Goal: Task Accomplishment & Management: Complete application form

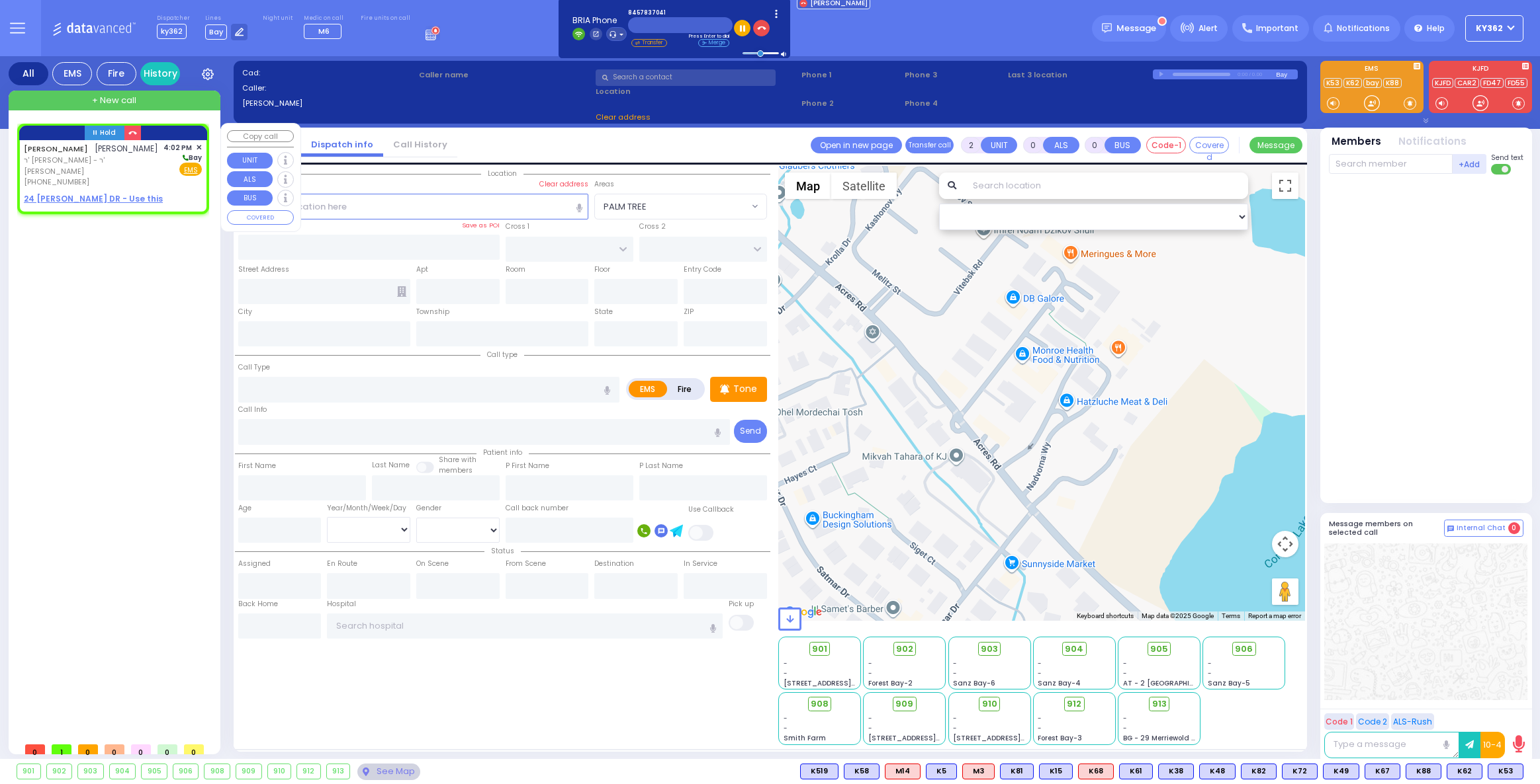
select select
type input "1"
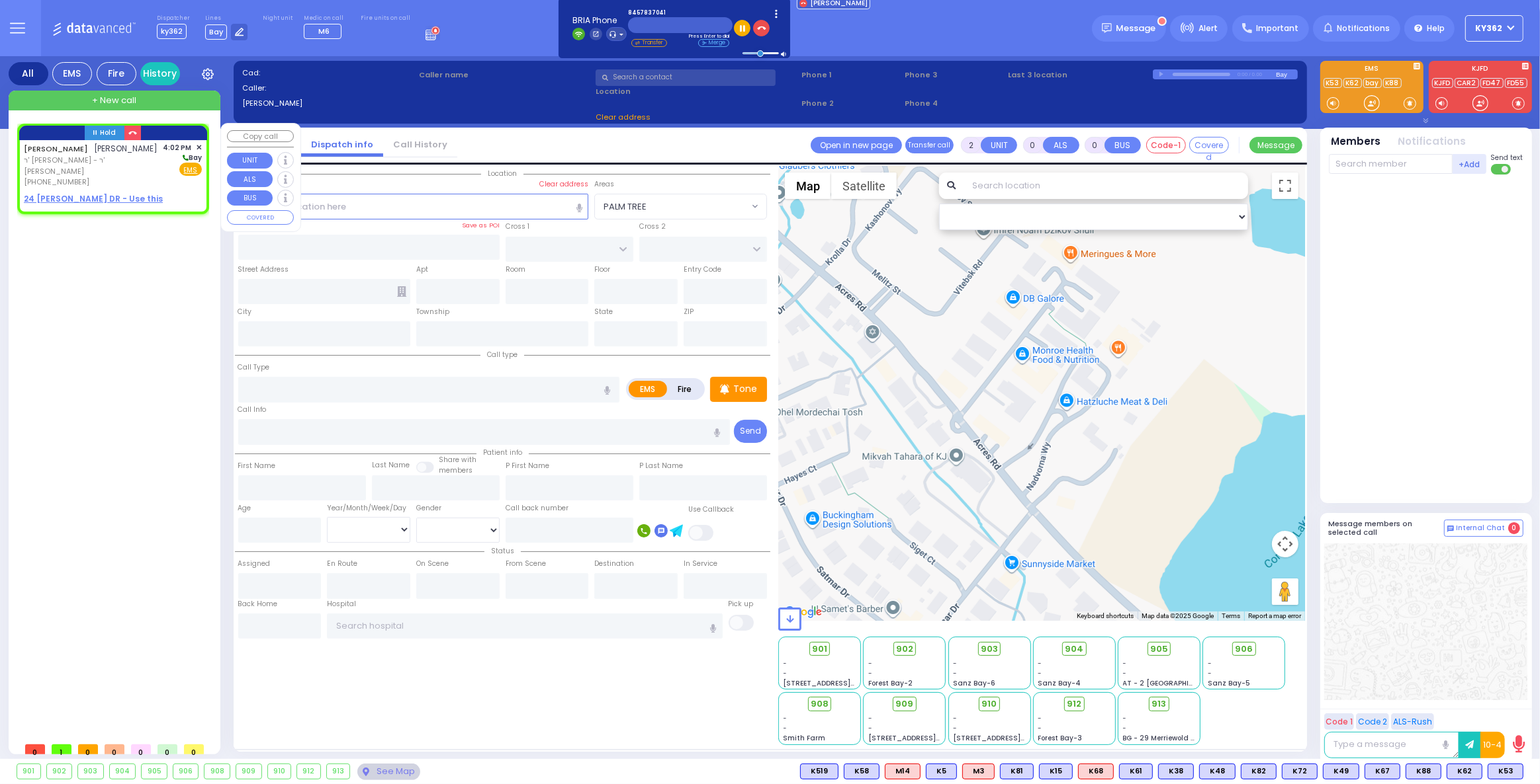
select select
radio input "true"
type input "[PERSON_NAME]"
select select
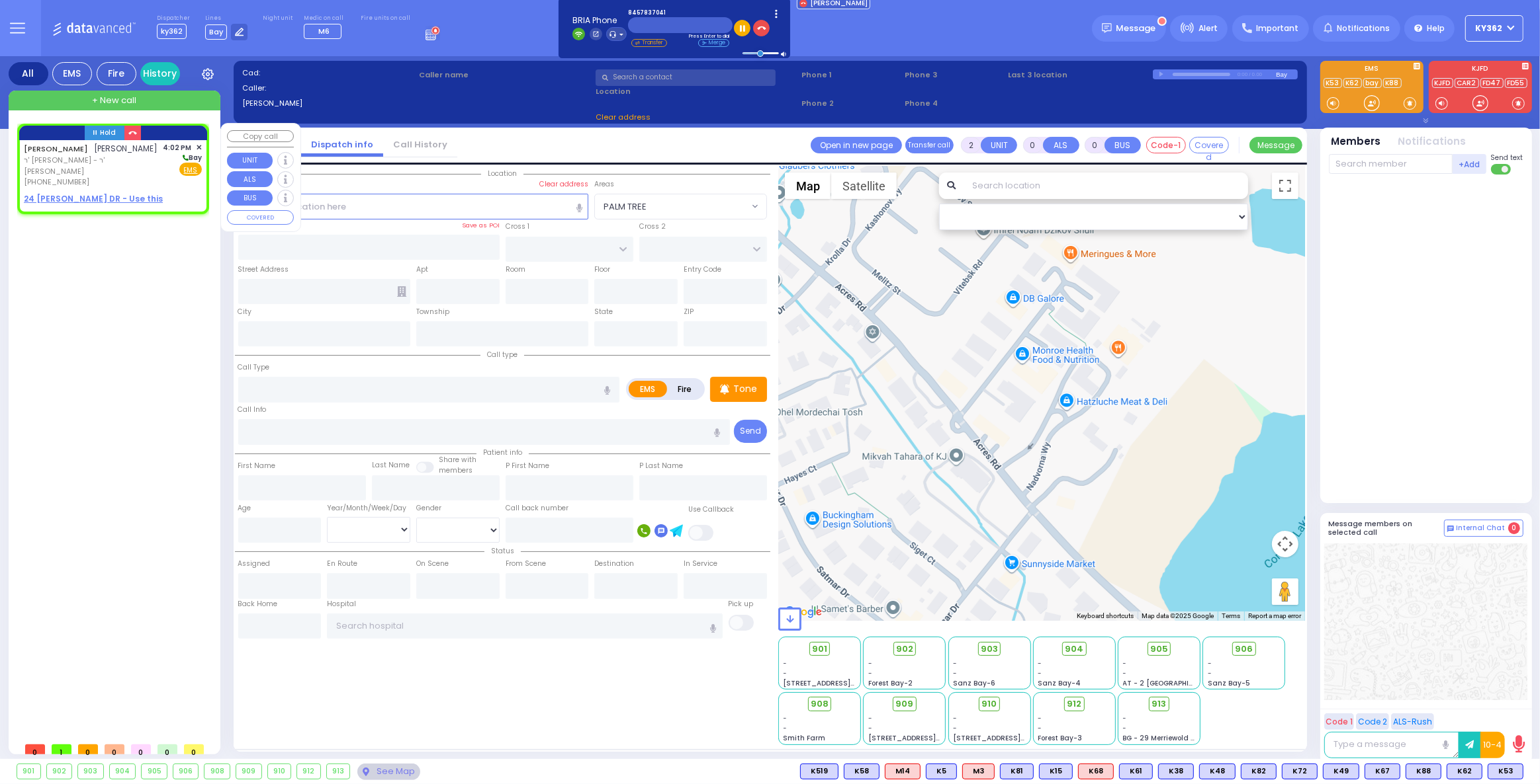
type input "16:02"
select select "Hatzalah Garages"
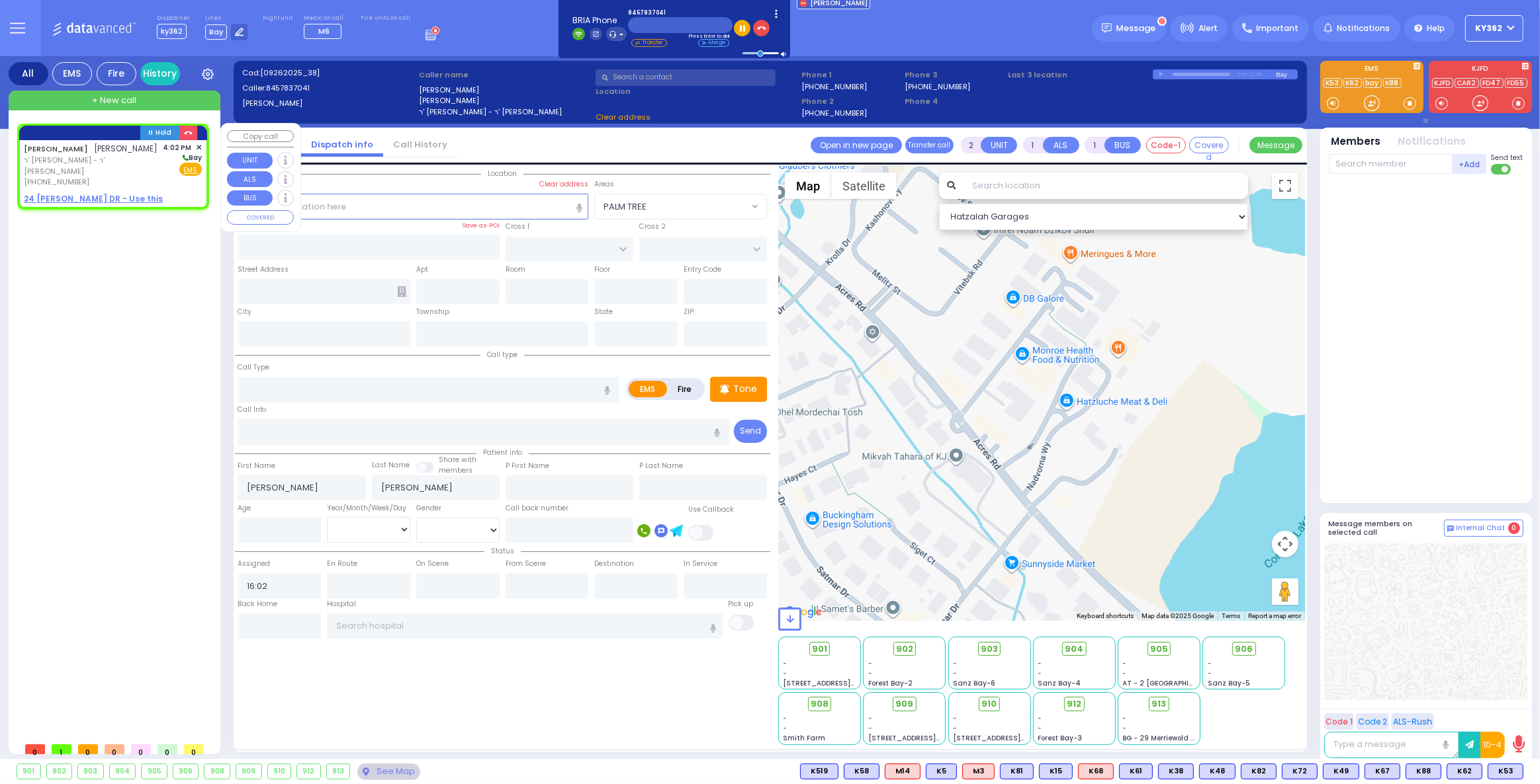
select select
radio input "true"
select select
select select "Hatzalah Garages"
click at [111, 193] on u "24 [PERSON_NAME] DR - Use this" at bounding box center [93, 198] width 139 height 11
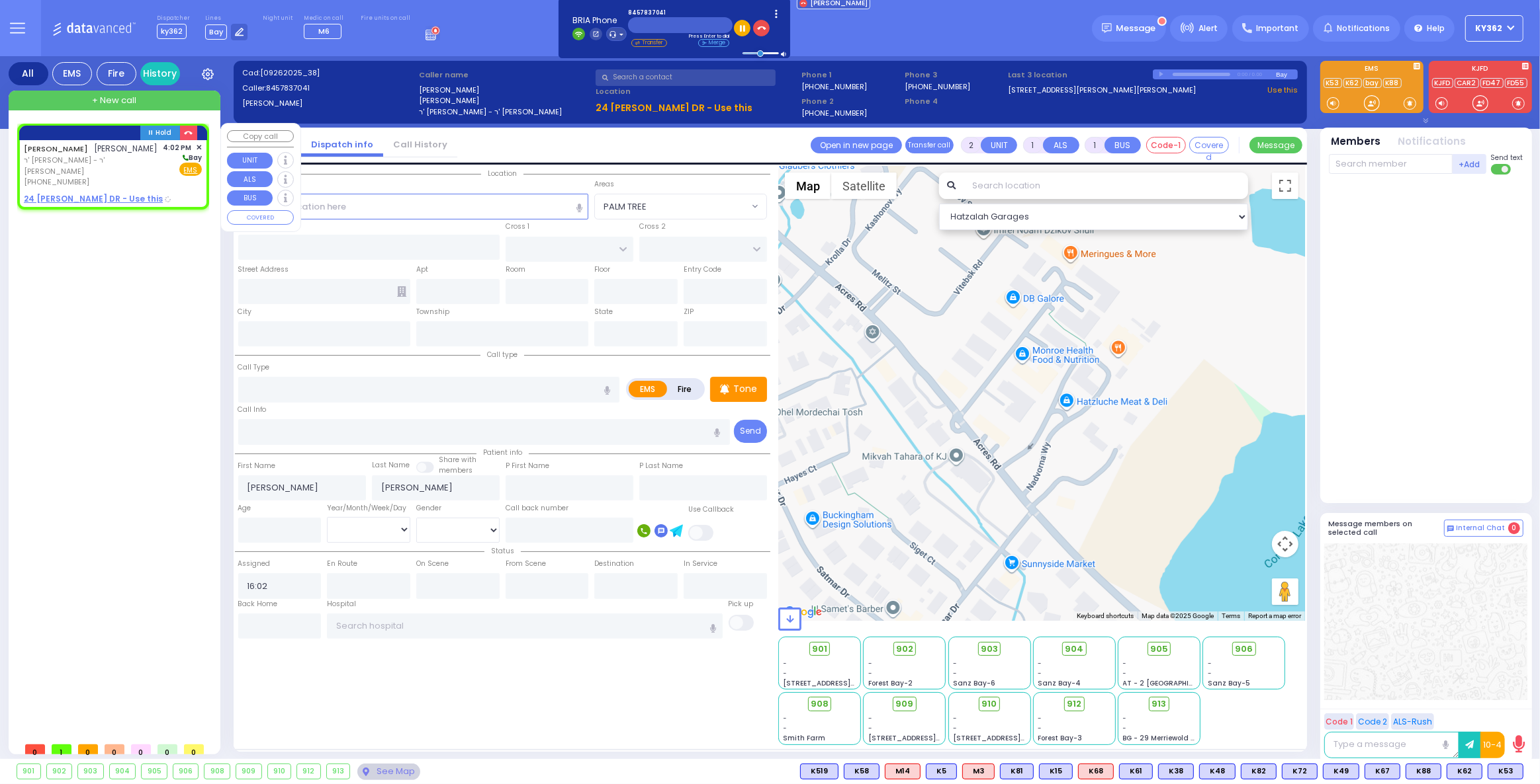
select select
radio input "true"
select select
select select "Hatzalah Garages"
select select
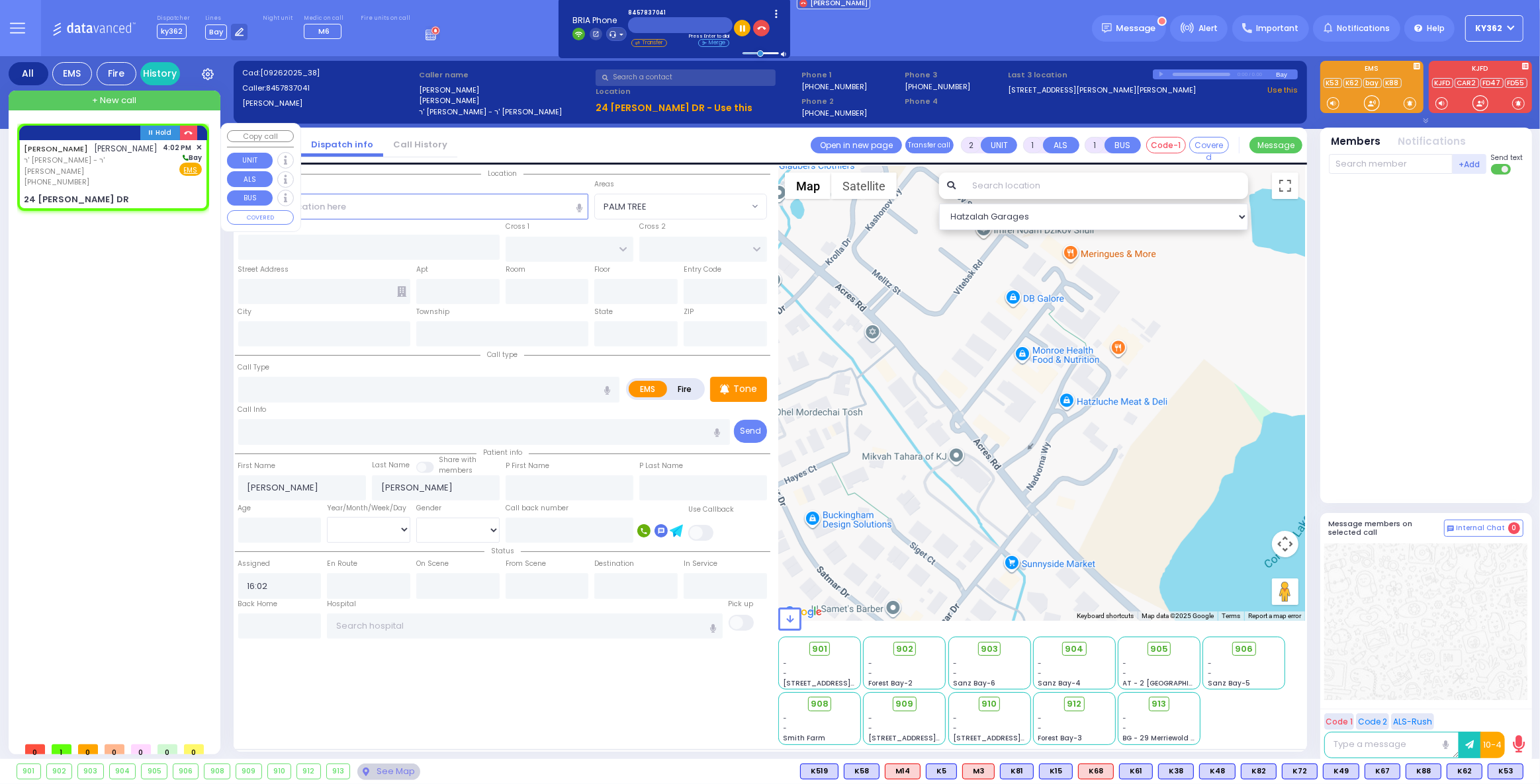
radio input "true"
select select
select select "Hatzalah Garages"
type input "WINDGATE COURT"
type input "[PERSON_NAME] COURT"
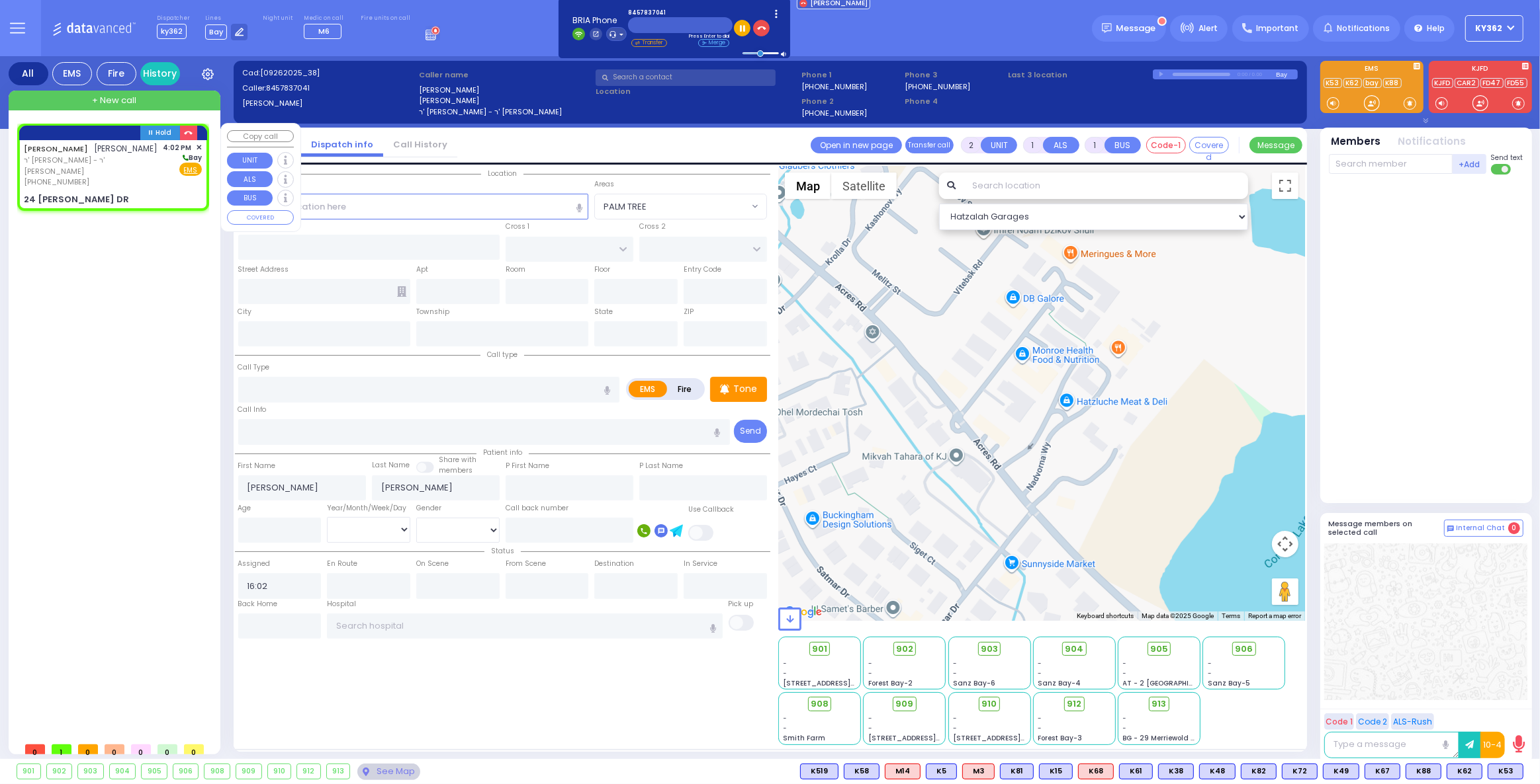
type input "24 [PERSON_NAME] DR"
type input "Monroe"
type input "[US_STATE]"
type input "10950"
select select "HALF HOLLOW"
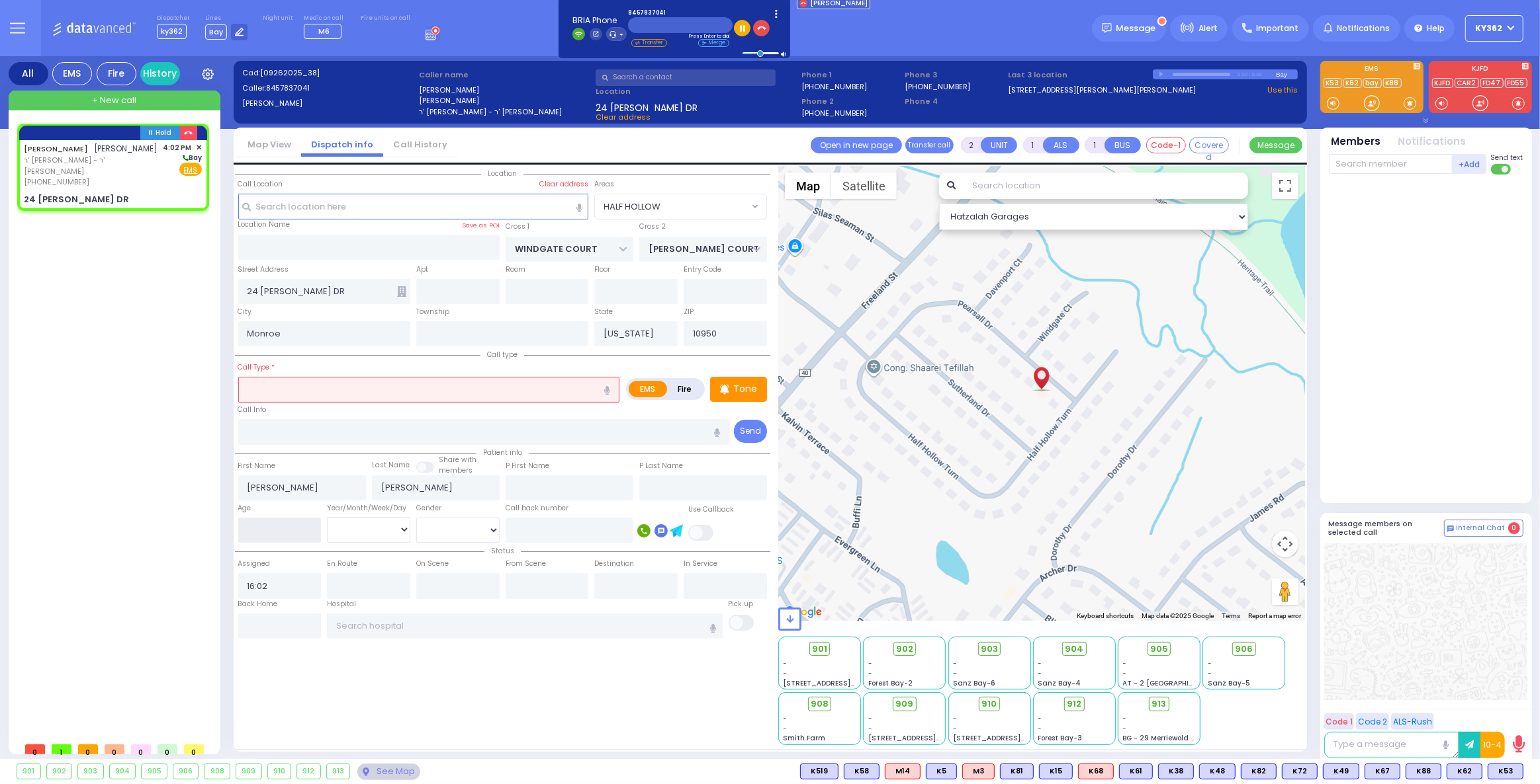
click at [291, 528] on input "number" at bounding box center [279, 530] width 84 height 25
type input "1"
click at [358, 521] on select "Year Month Week Day" at bounding box center [368, 529] width 84 height 25
select select
radio input "true"
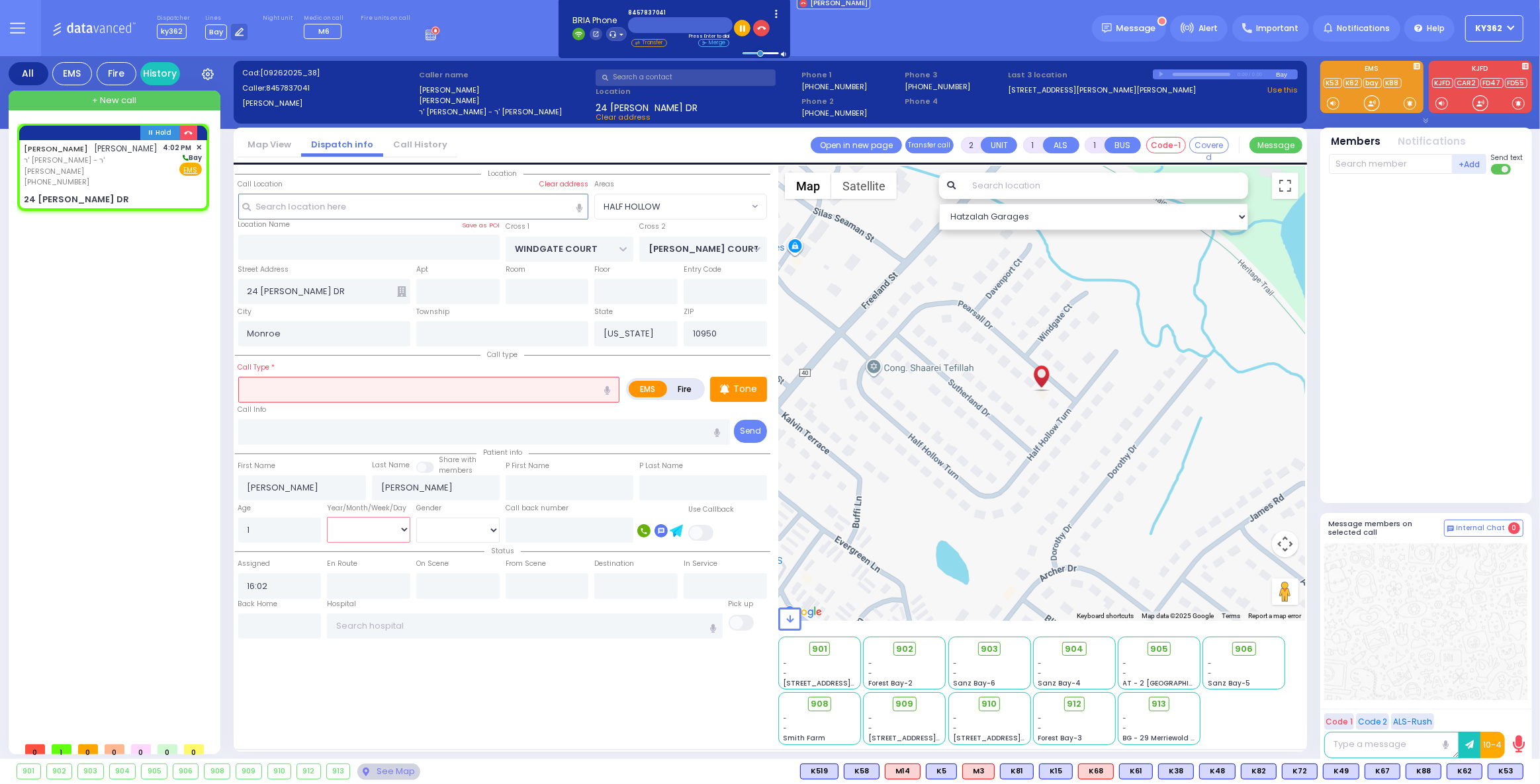
select select
select select "Hatzalah Garages"
select select "Year"
click at [327, 517] on select "Year Month Week Day" at bounding box center [368, 529] width 84 height 25
select select "HALF HOLLOW"
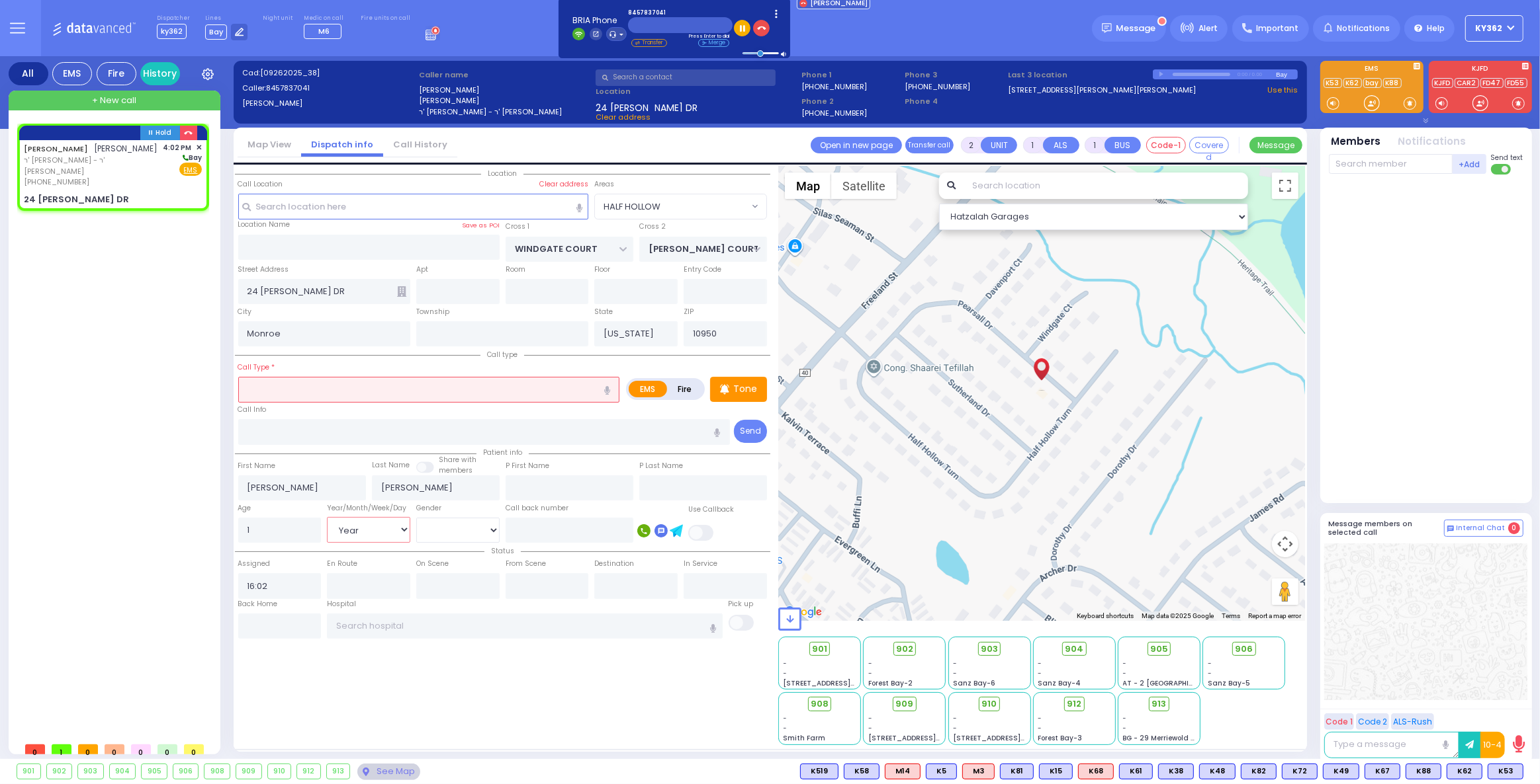
select select
radio input "true"
select select "Year"
select select "Hatzalah Garages"
select select "HALF HOLLOW"
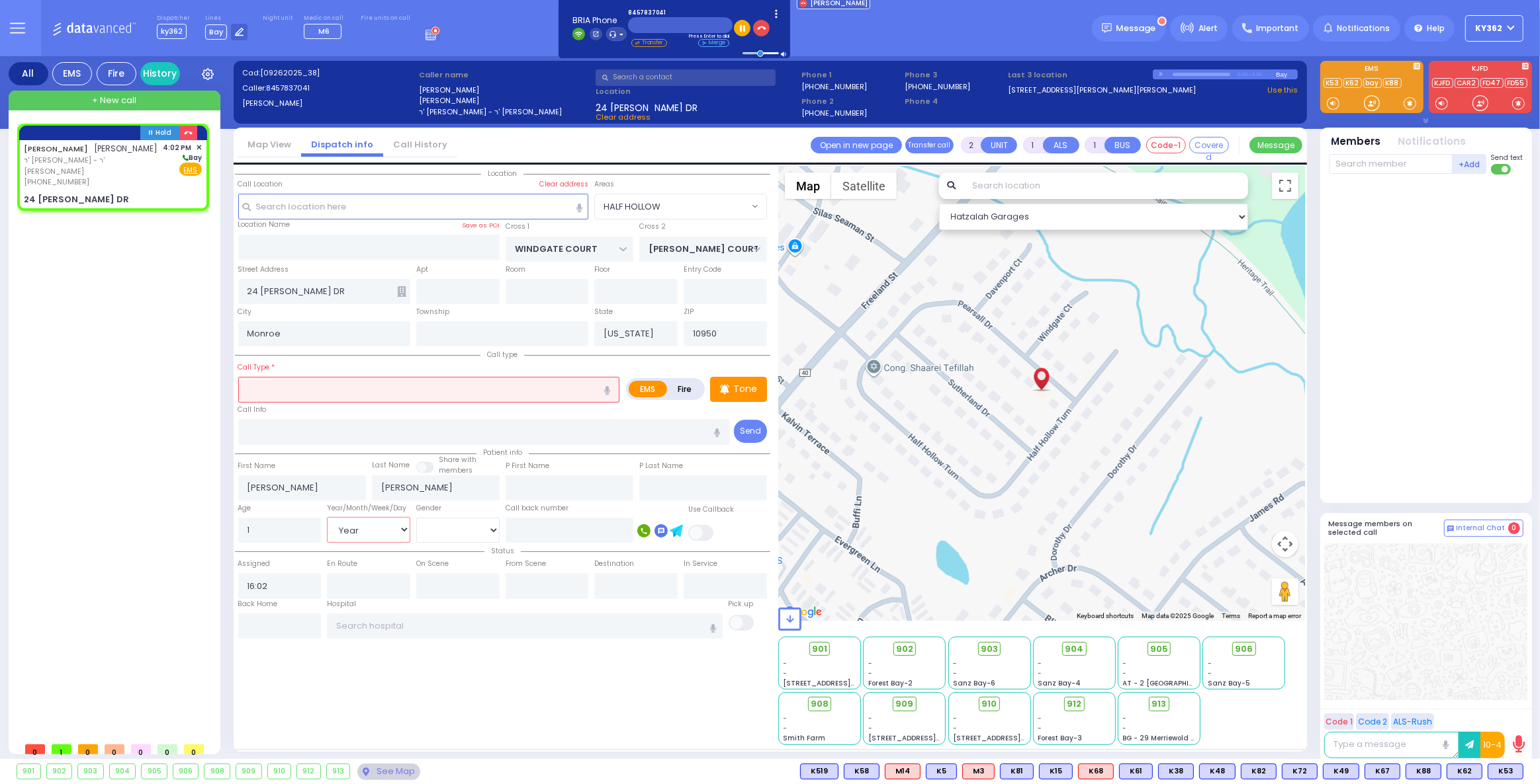
click at [379, 530] on select "Year Month Week Day" at bounding box center [368, 529] width 84 height 25
click at [449, 524] on select "[DEMOGRAPHIC_DATA] [DEMOGRAPHIC_DATA]" at bounding box center [458, 530] width 84 height 25
select select "[DEMOGRAPHIC_DATA]"
click at [416, 518] on select "[DEMOGRAPHIC_DATA] [DEMOGRAPHIC_DATA]" at bounding box center [458, 530] width 84 height 25
select select
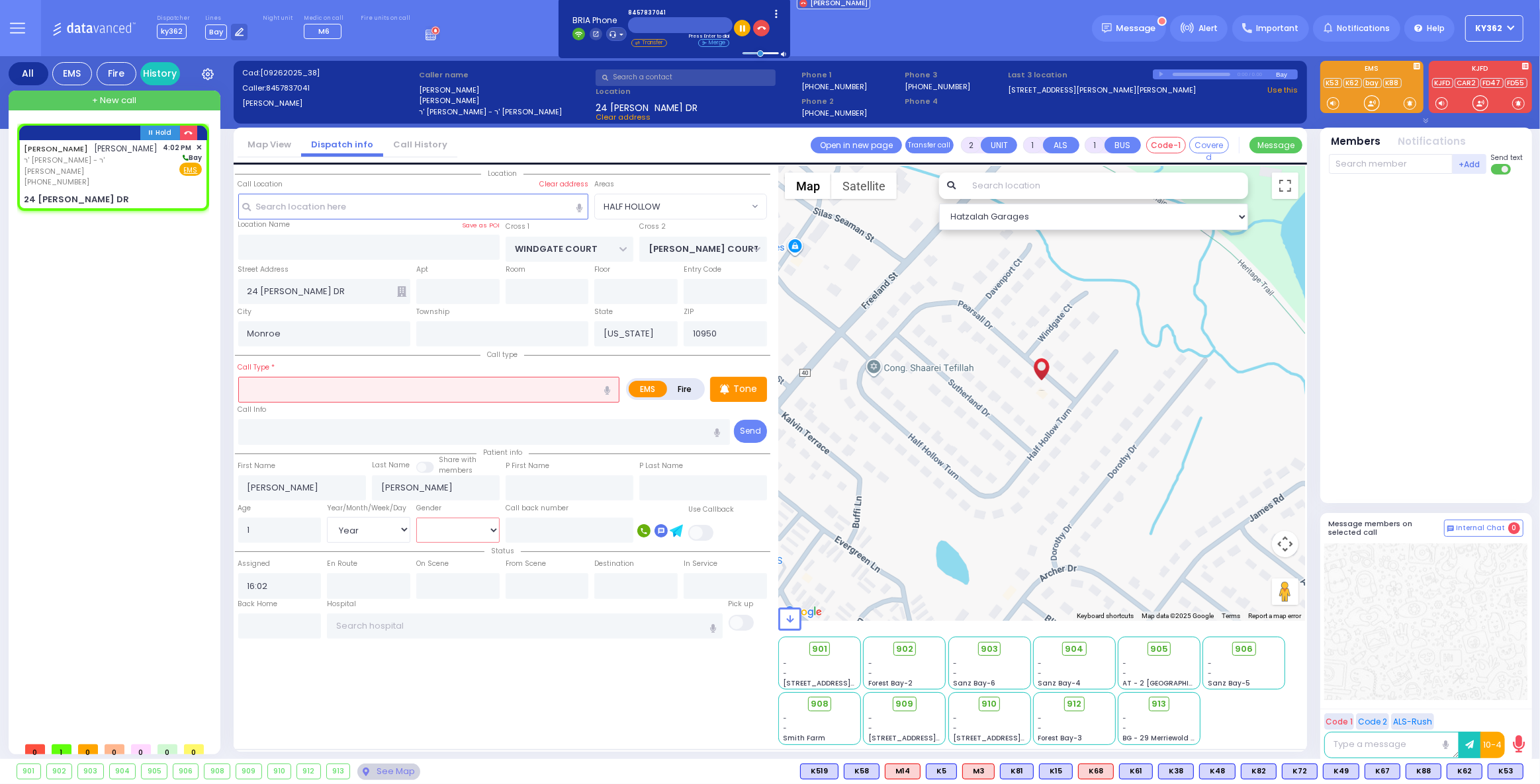
radio input "true"
select select "Year"
select select "[DEMOGRAPHIC_DATA]"
select select "Hatzalah Garages"
select select "HALF HOLLOW"
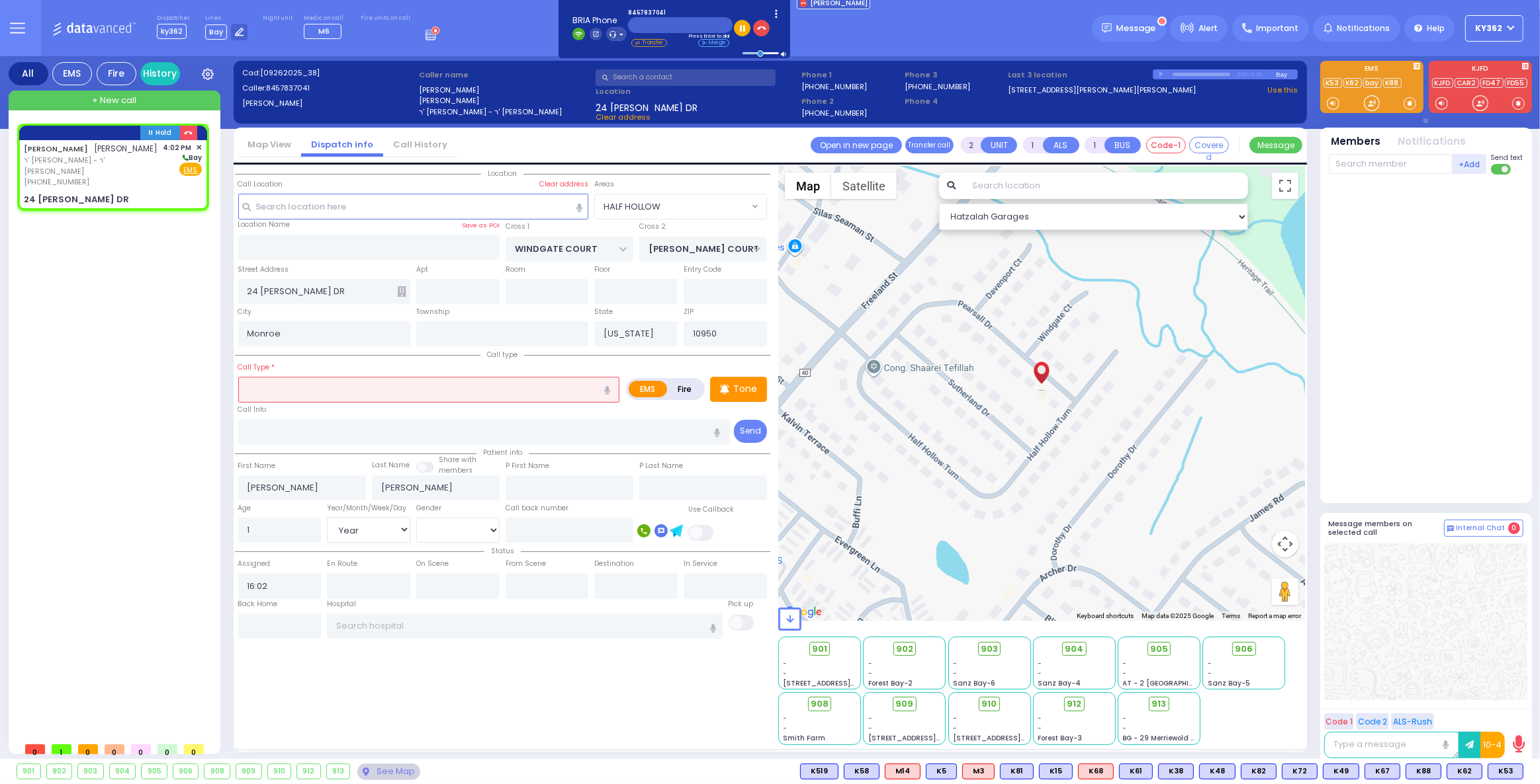
click at [347, 392] on input "text" at bounding box center [428, 389] width 382 height 25
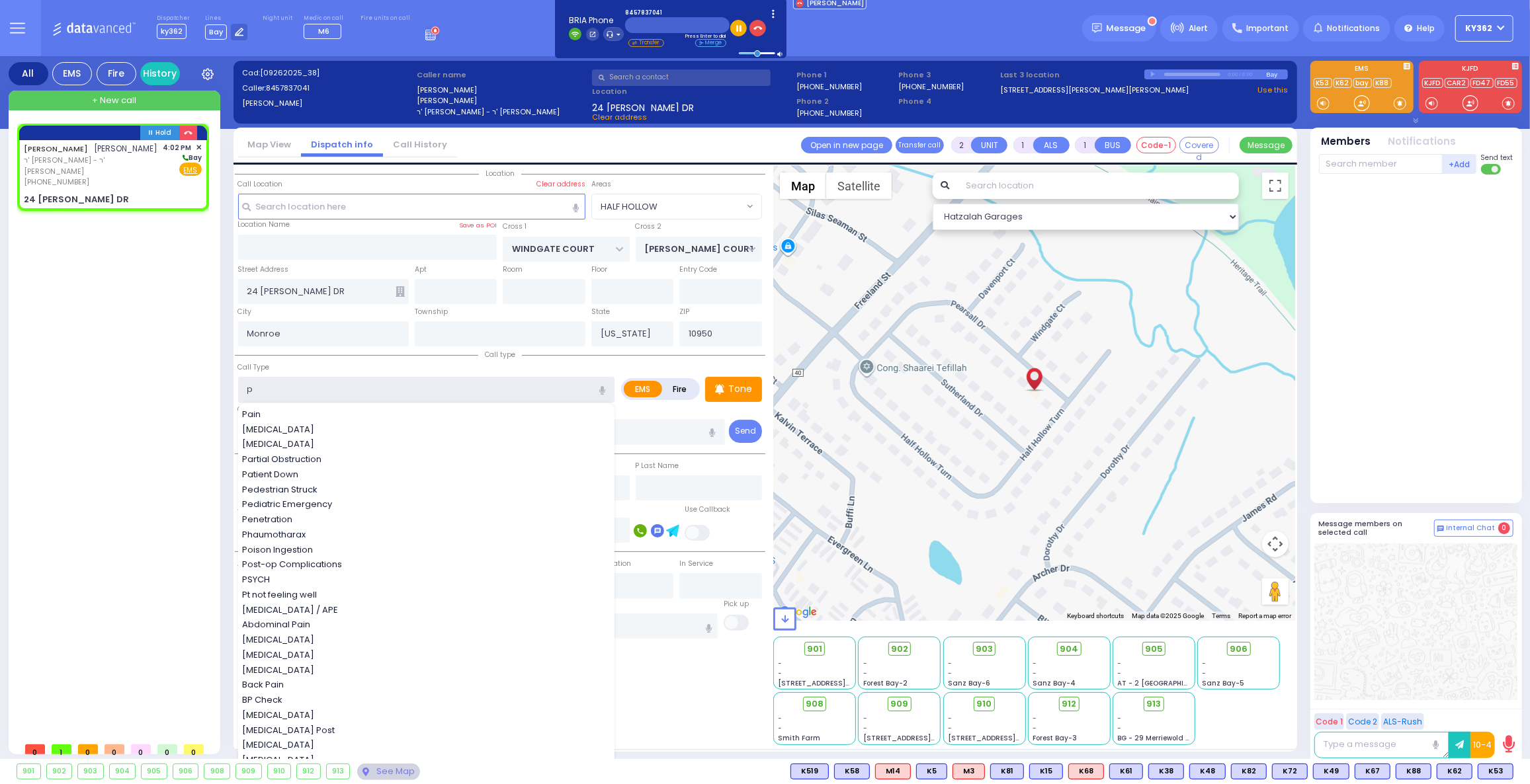
type input "pt"
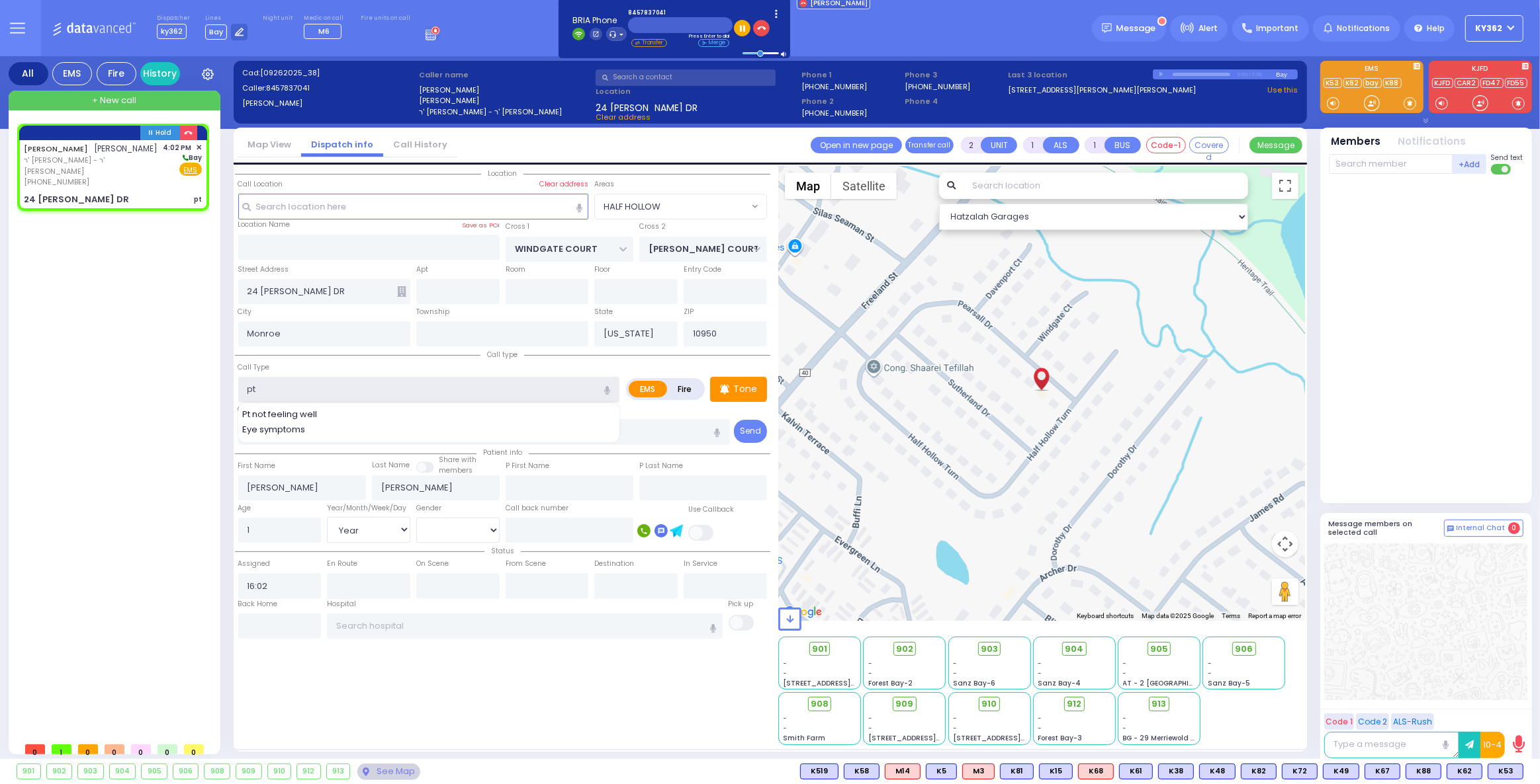
select select
radio input "true"
select select "Year"
select select "[DEMOGRAPHIC_DATA]"
select select "Hatzalah Garages"
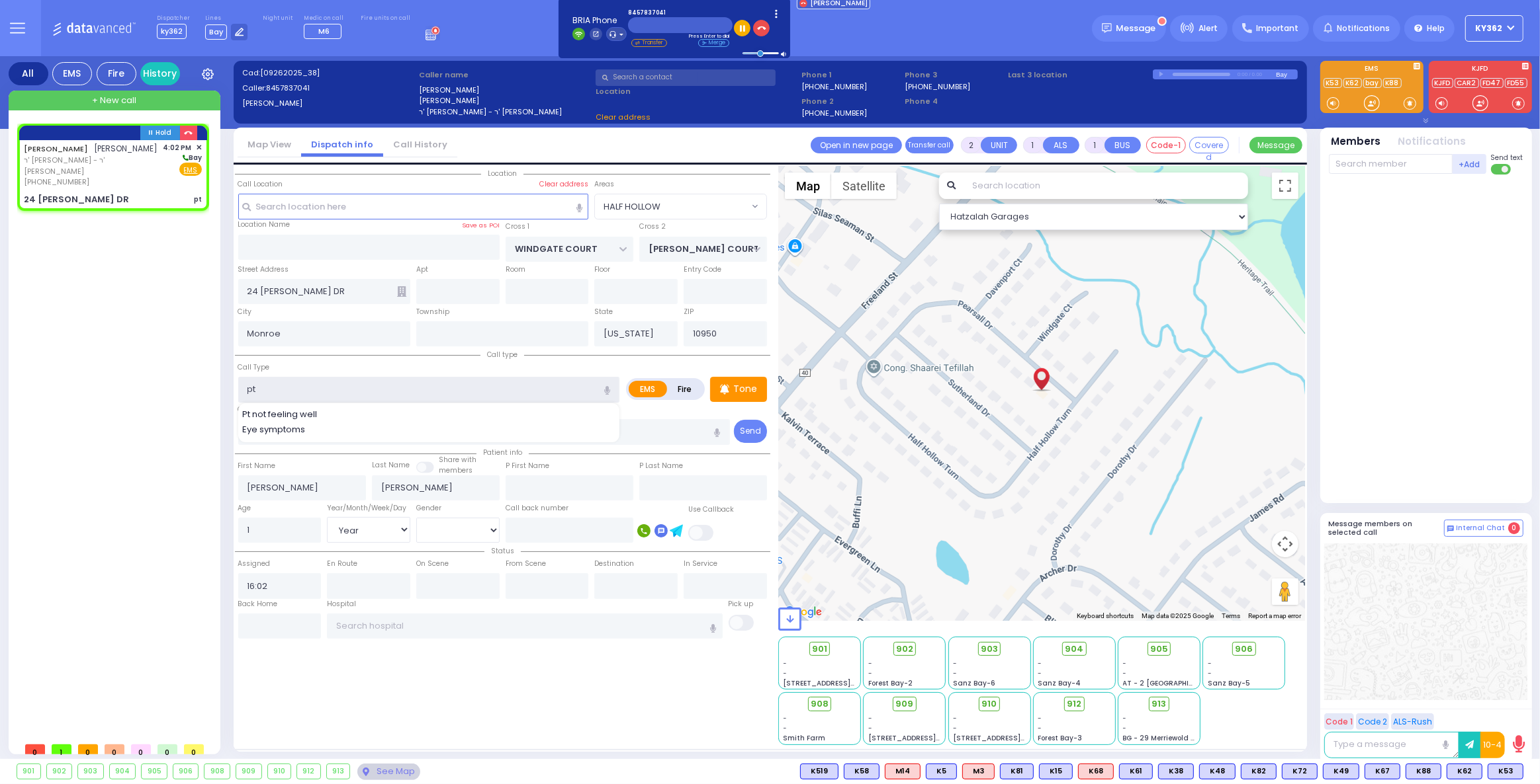
select select "HALF HOLLOW"
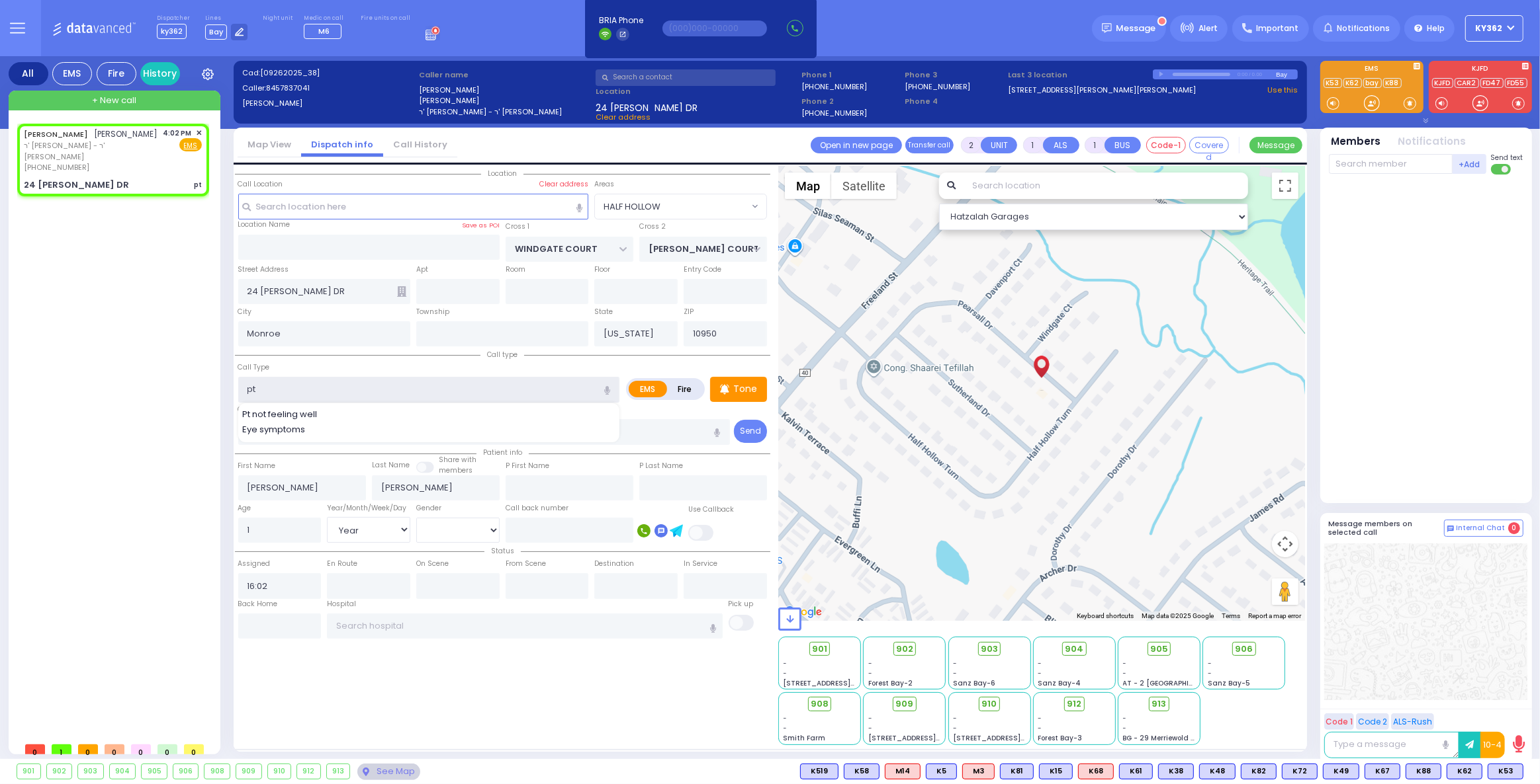
select select
radio input "true"
select select "Year"
select select "[DEMOGRAPHIC_DATA]"
select select "HALF HOLLOW"
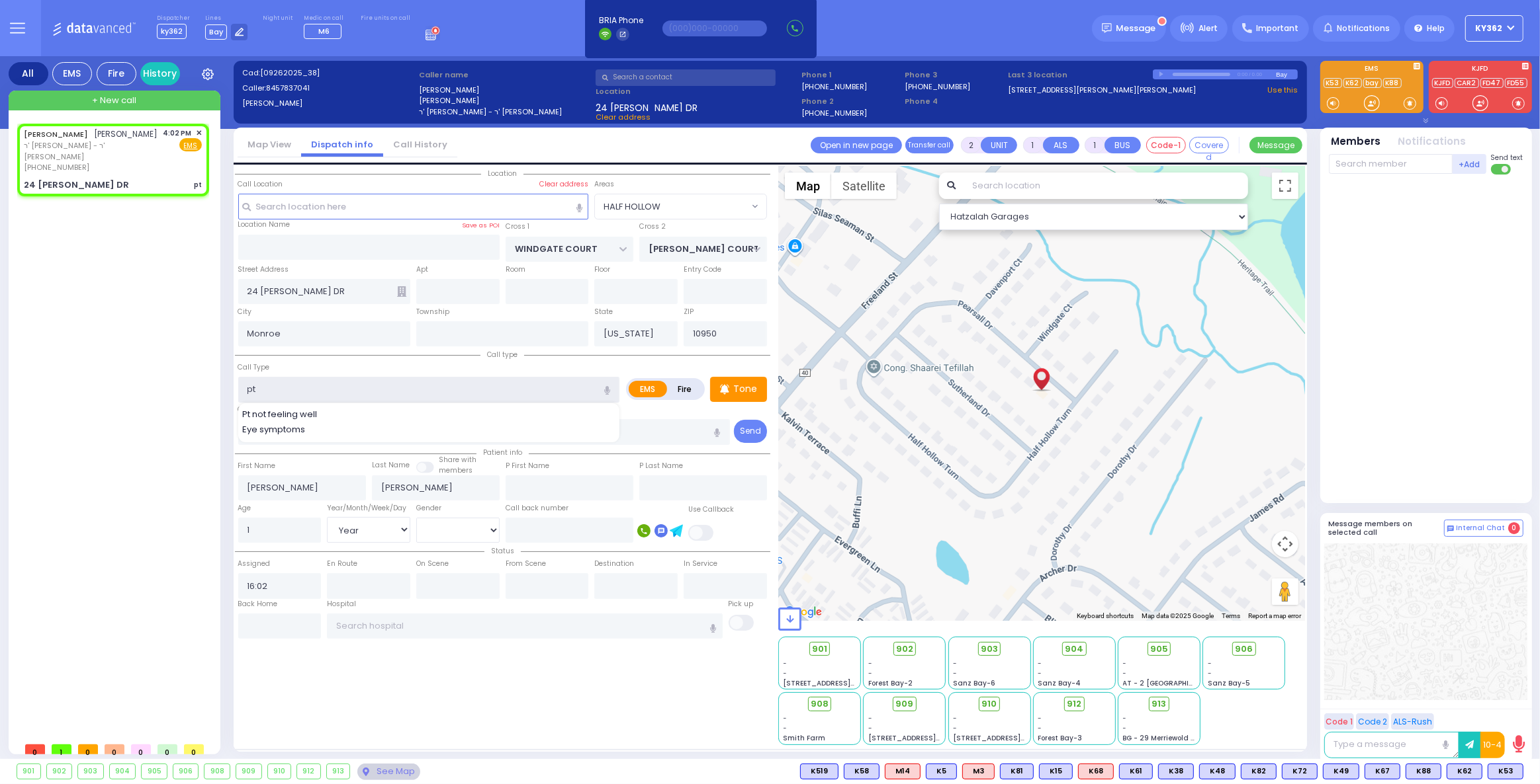
select select "Hatzalah Garages"
click at [333, 394] on input "pt" at bounding box center [428, 389] width 382 height 25
type input "p"
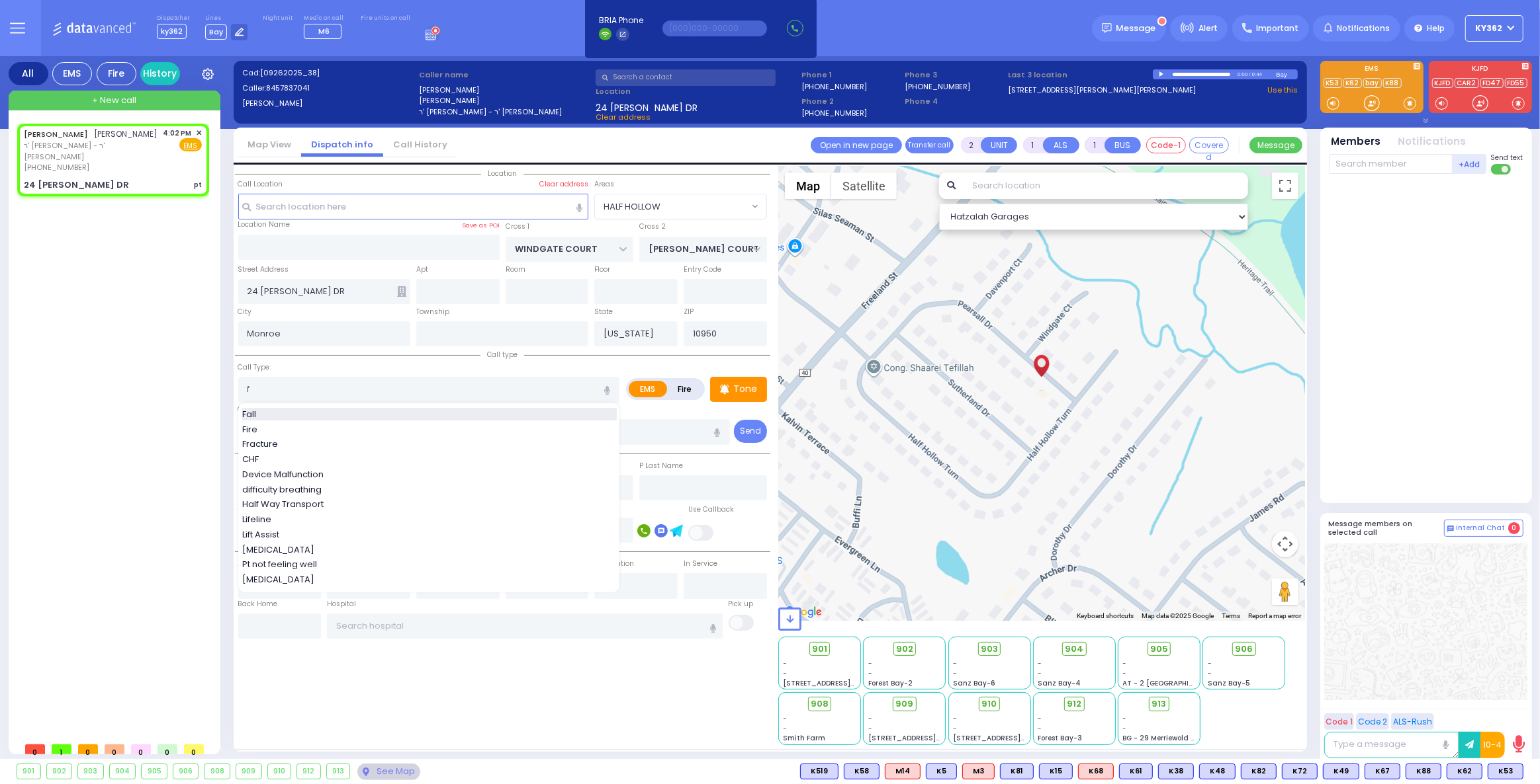
click at [456, 408] on div "Fall" at bounding box center [429, 414] width 375 height 13
type input "Fall"
select select
radio input "true"
select select "Year"
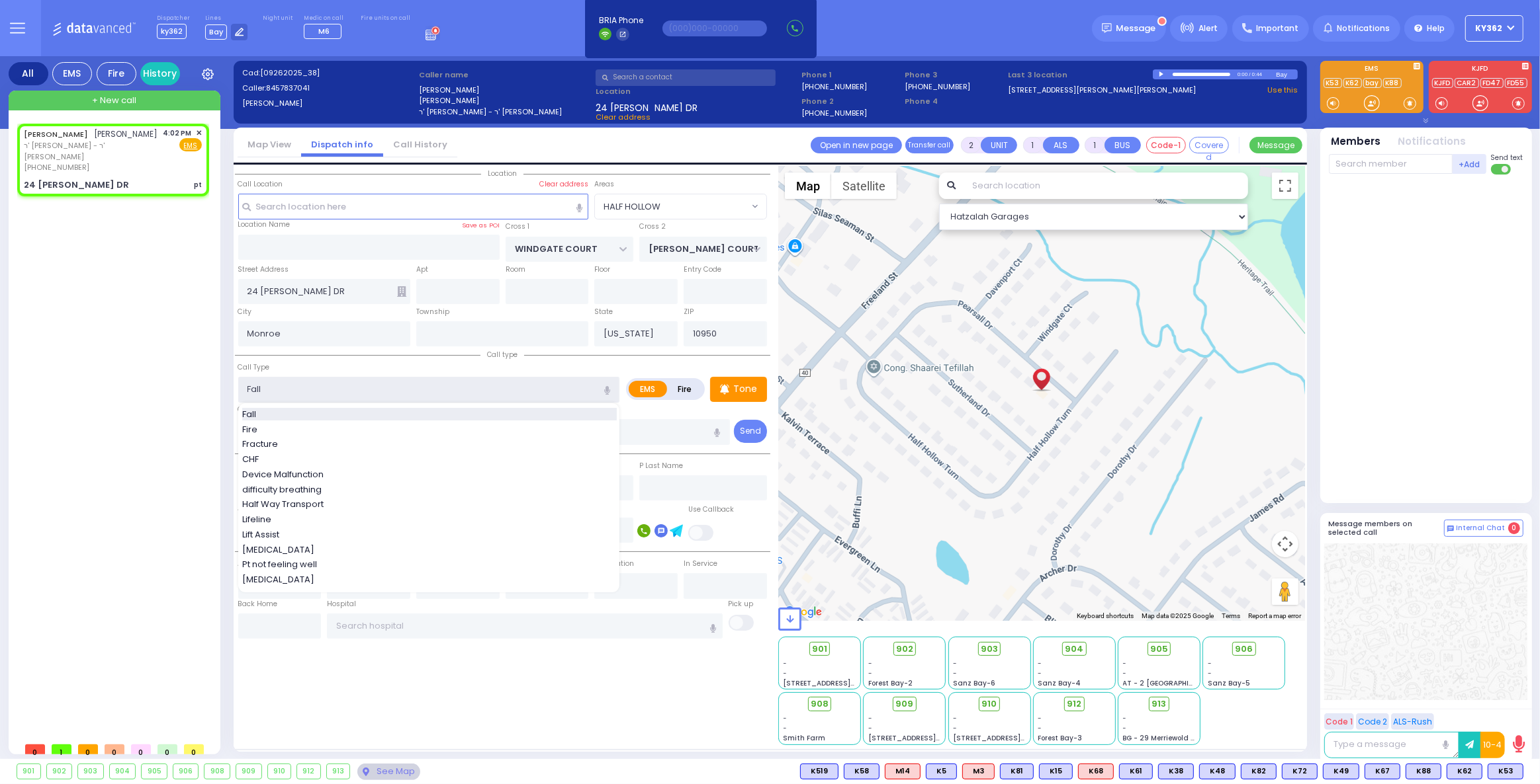
select select "[DEMOGRAPHIC_DATA]"
select select "Hatzalah Garages"
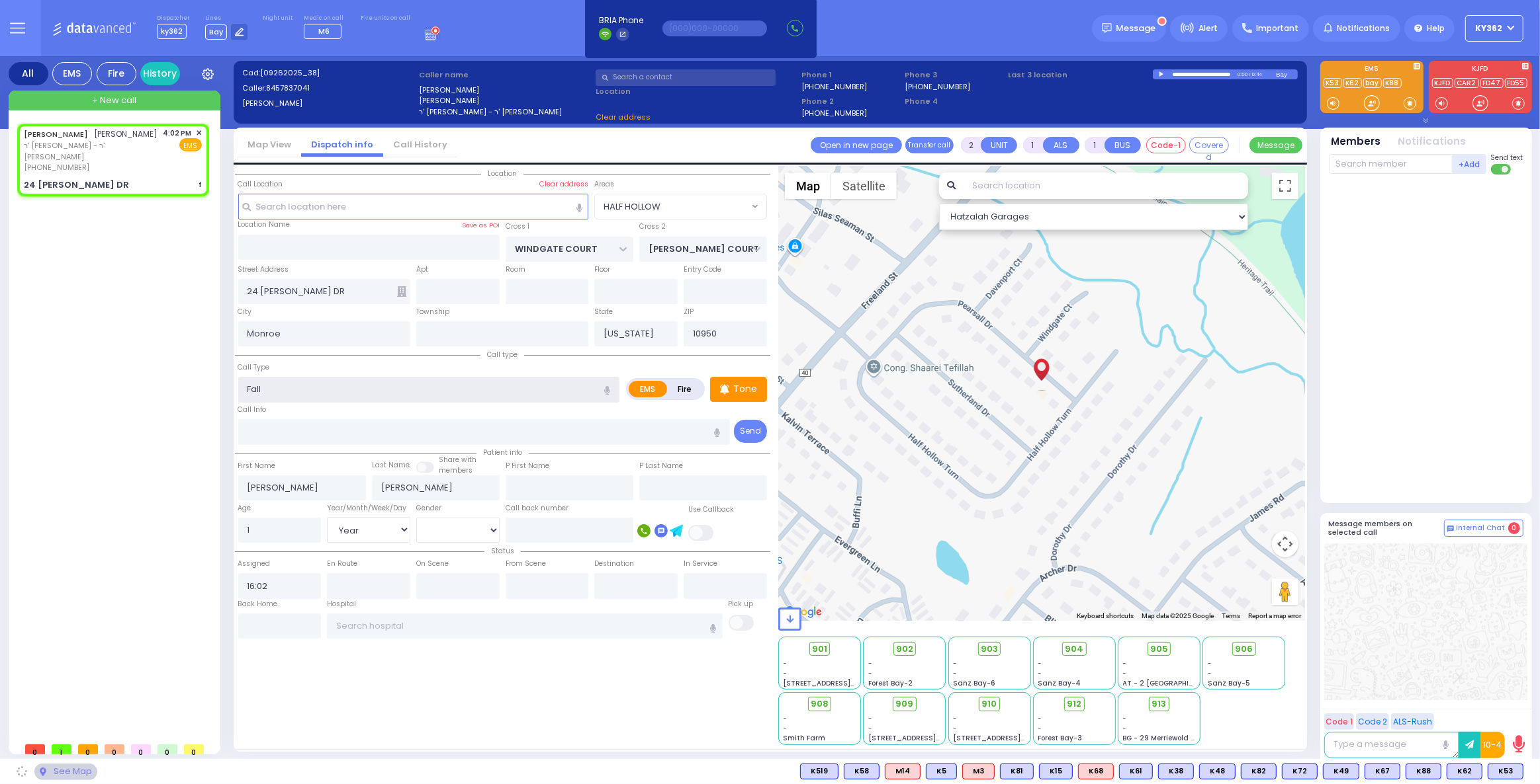
type input "1"
type input "0"
select select "HALF HOLLOW"
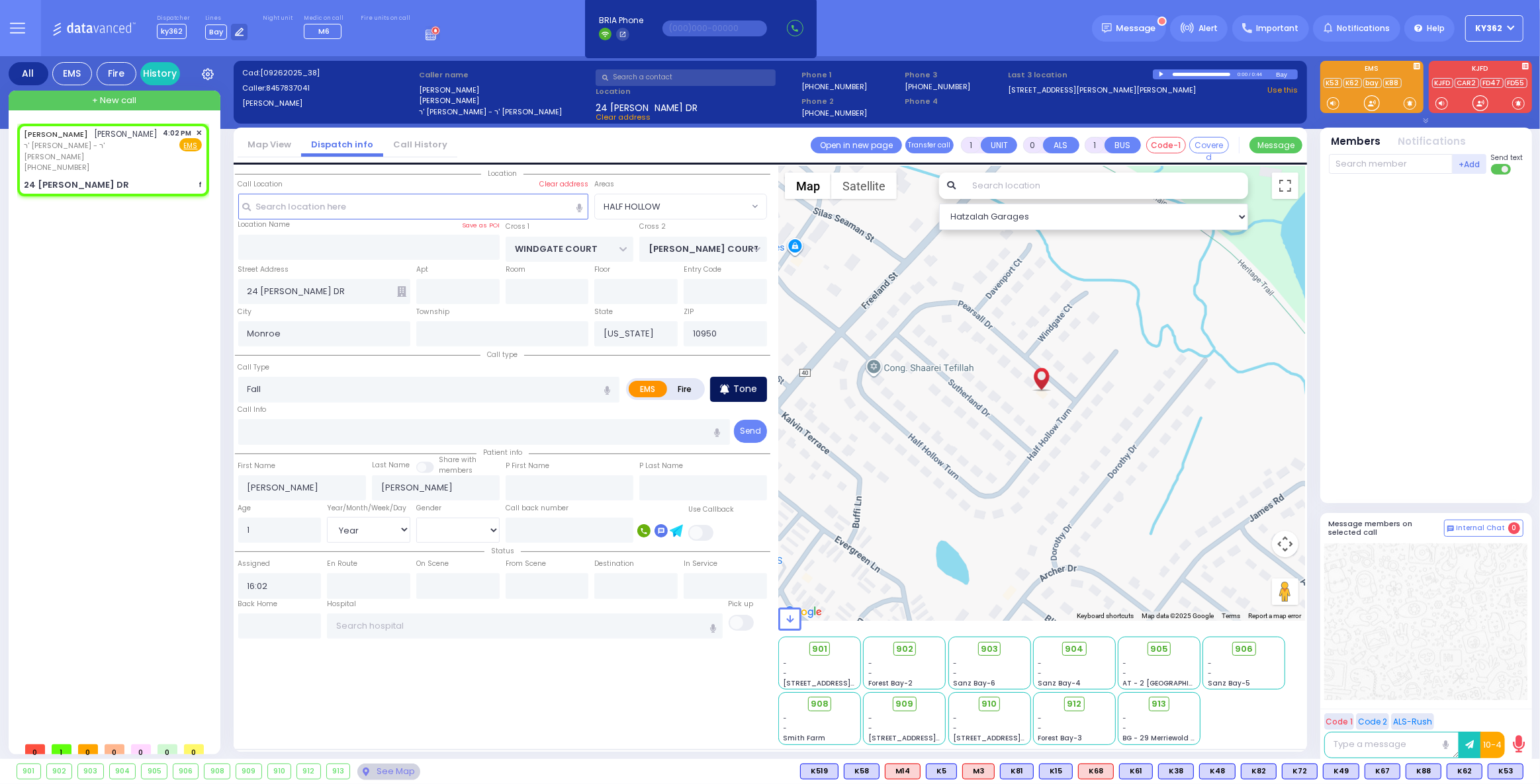
click at [756, 389] on p "Tone" at bounding box center [745, 390] width 24 height 14
select select
radio input "true"
select select "Year"
select select "[DEMOGRAPHIC_DATA]"
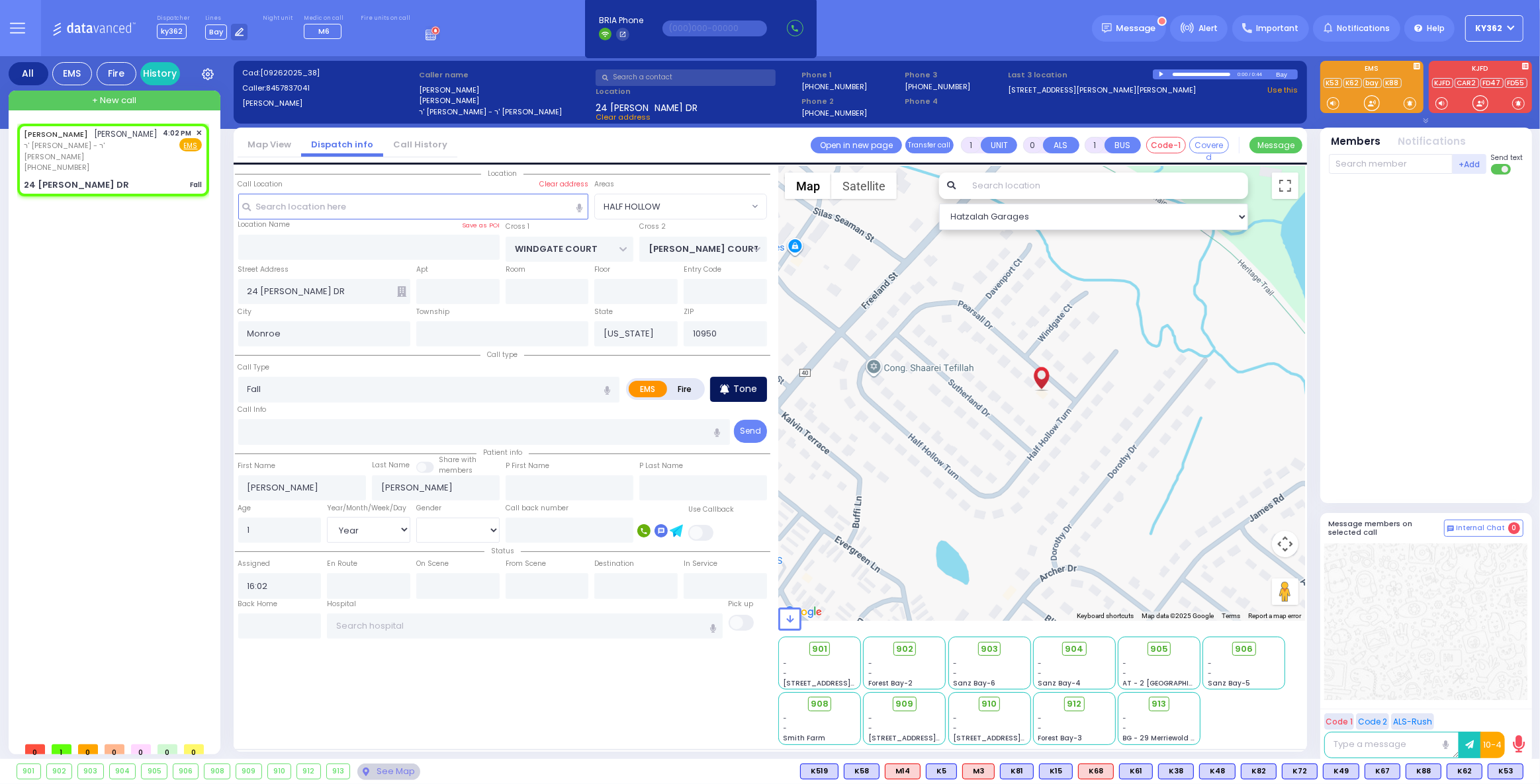
select select "HALF HOLLOW"
select select "Hatzalah Garages"
click at [1501, 769] on span "K76" at bounding box center [1504, 771] width 35 height 15
select select
radio input "true"
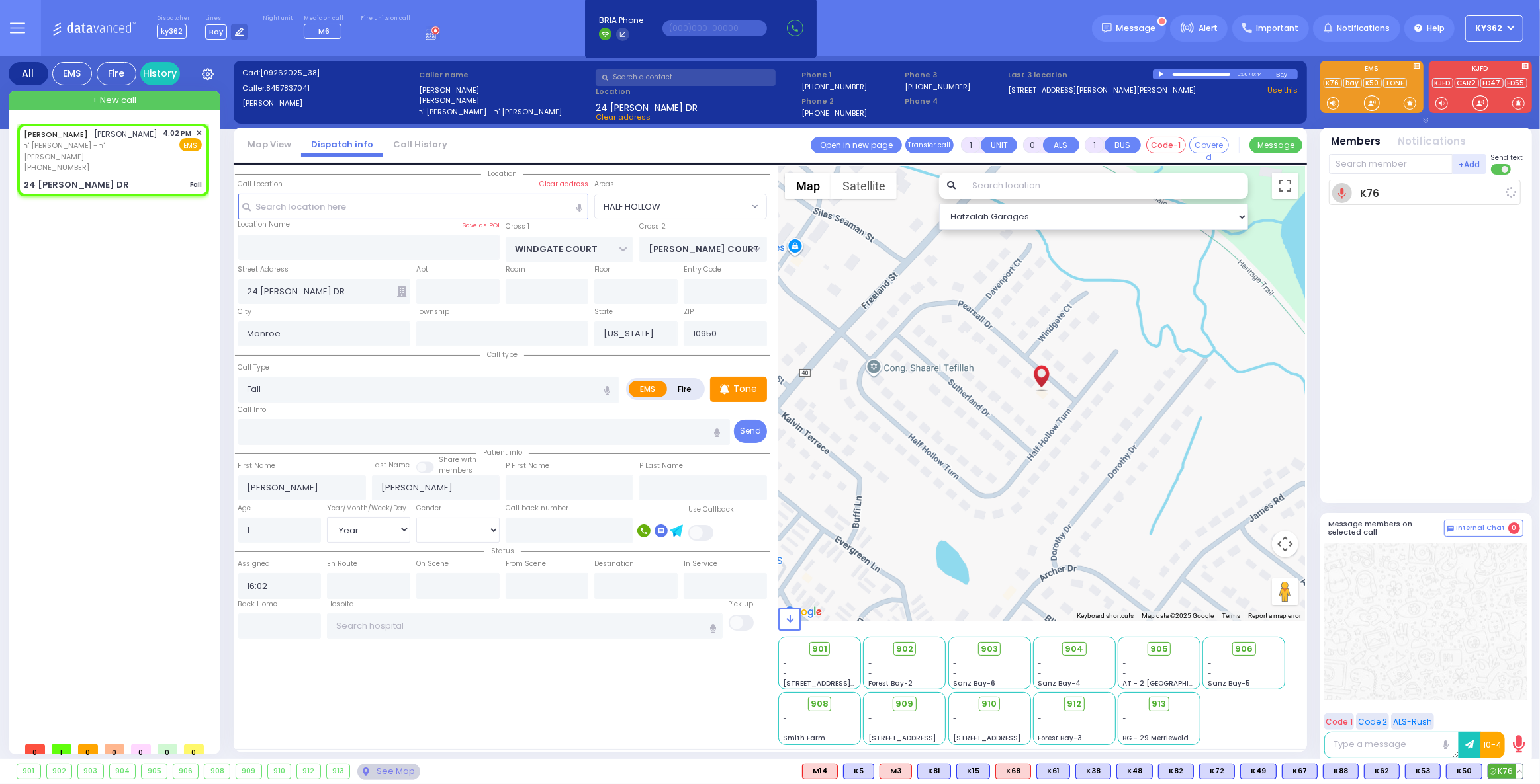
select select "Year"
select select "[DEMOGRAPHIC_DATA]"
type input "16:04"
select select "Hatzalah Garages"
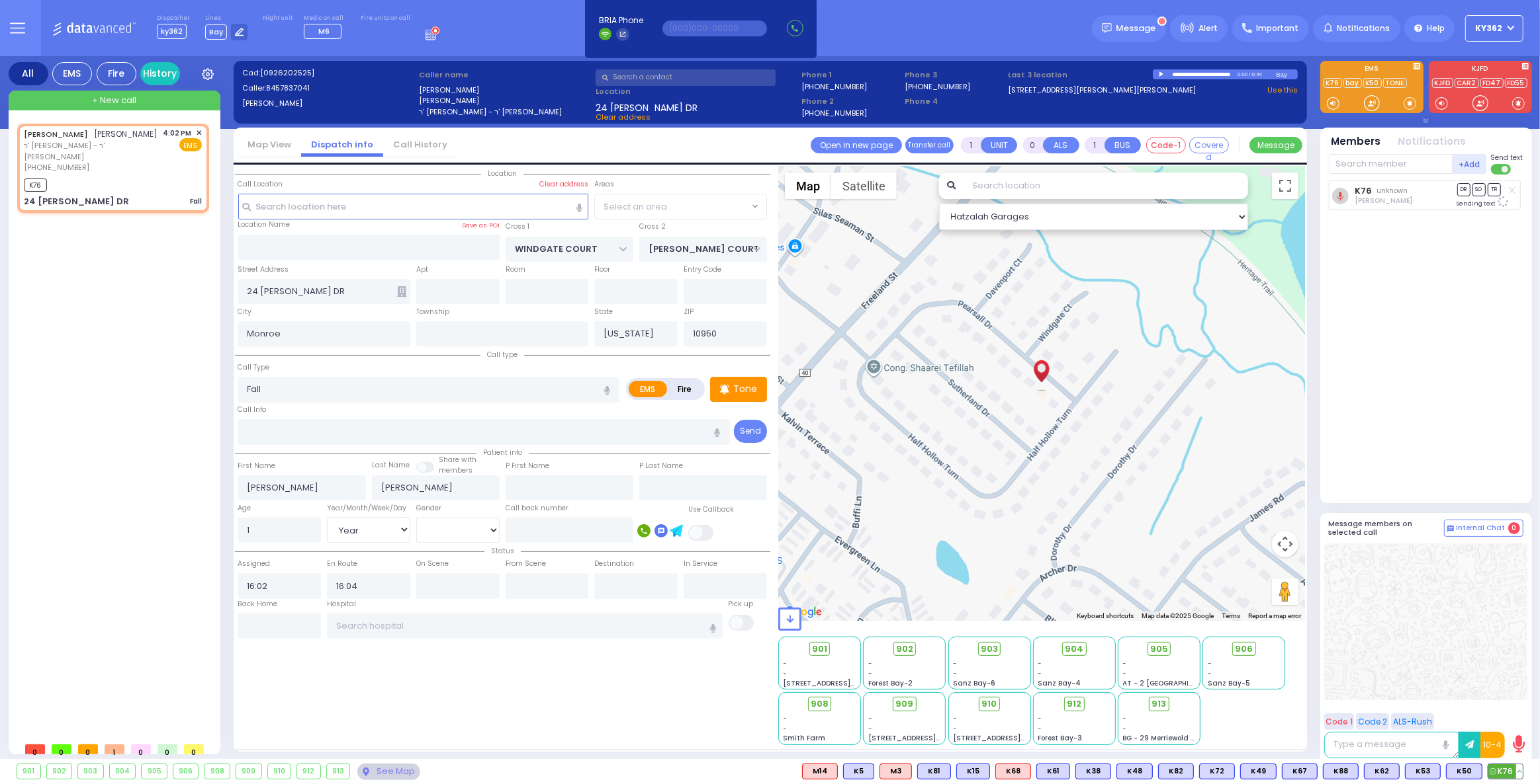
select select "HALF HOLLOW"
click at [1507, 772] on span "K81" at bounding box center [1505, 771] width 33 height 15
select select
radio input "true"
select select "Year"
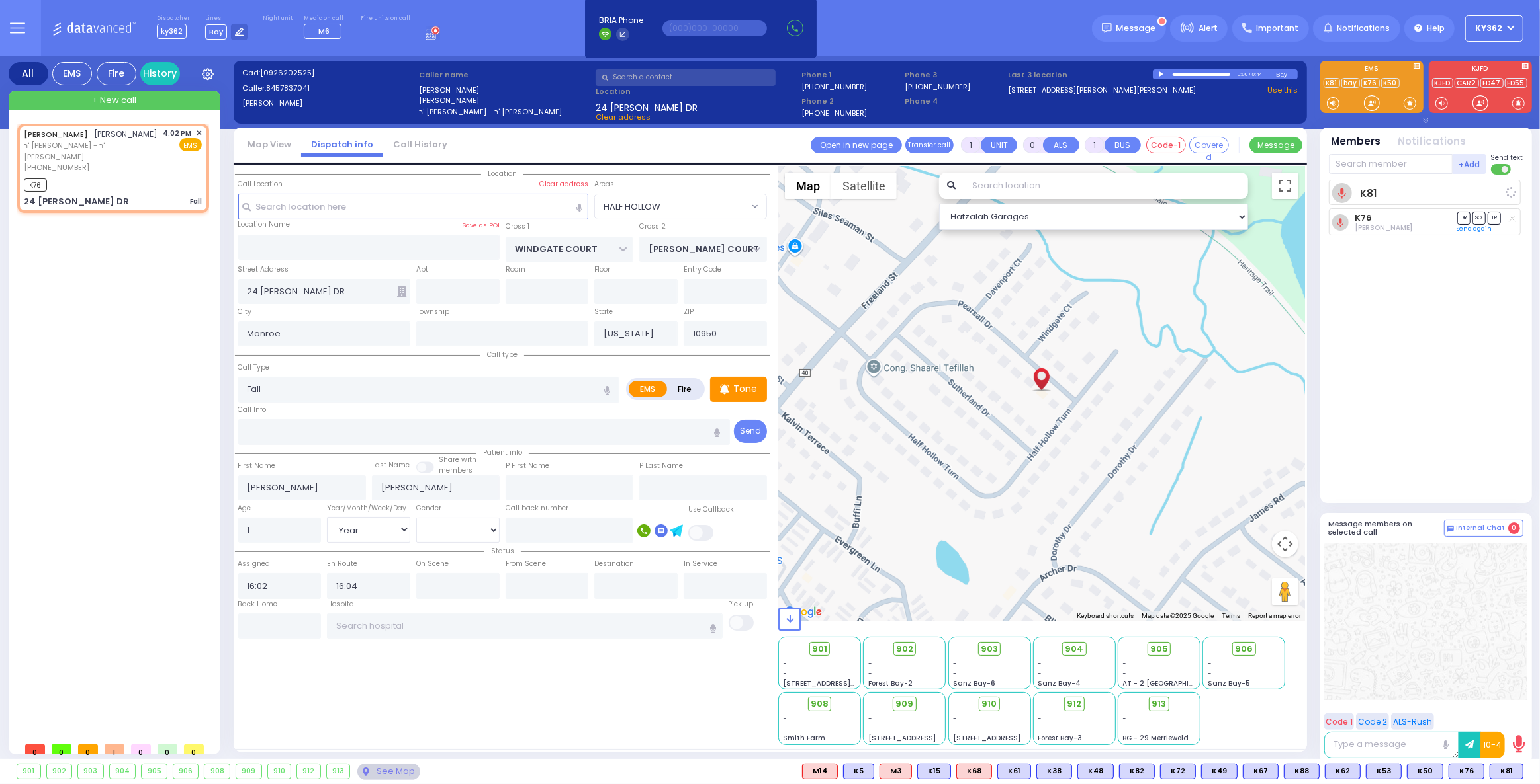
select select "[DEMOGRAPHIC_DATA]"
select select "Hatzalah Garages"
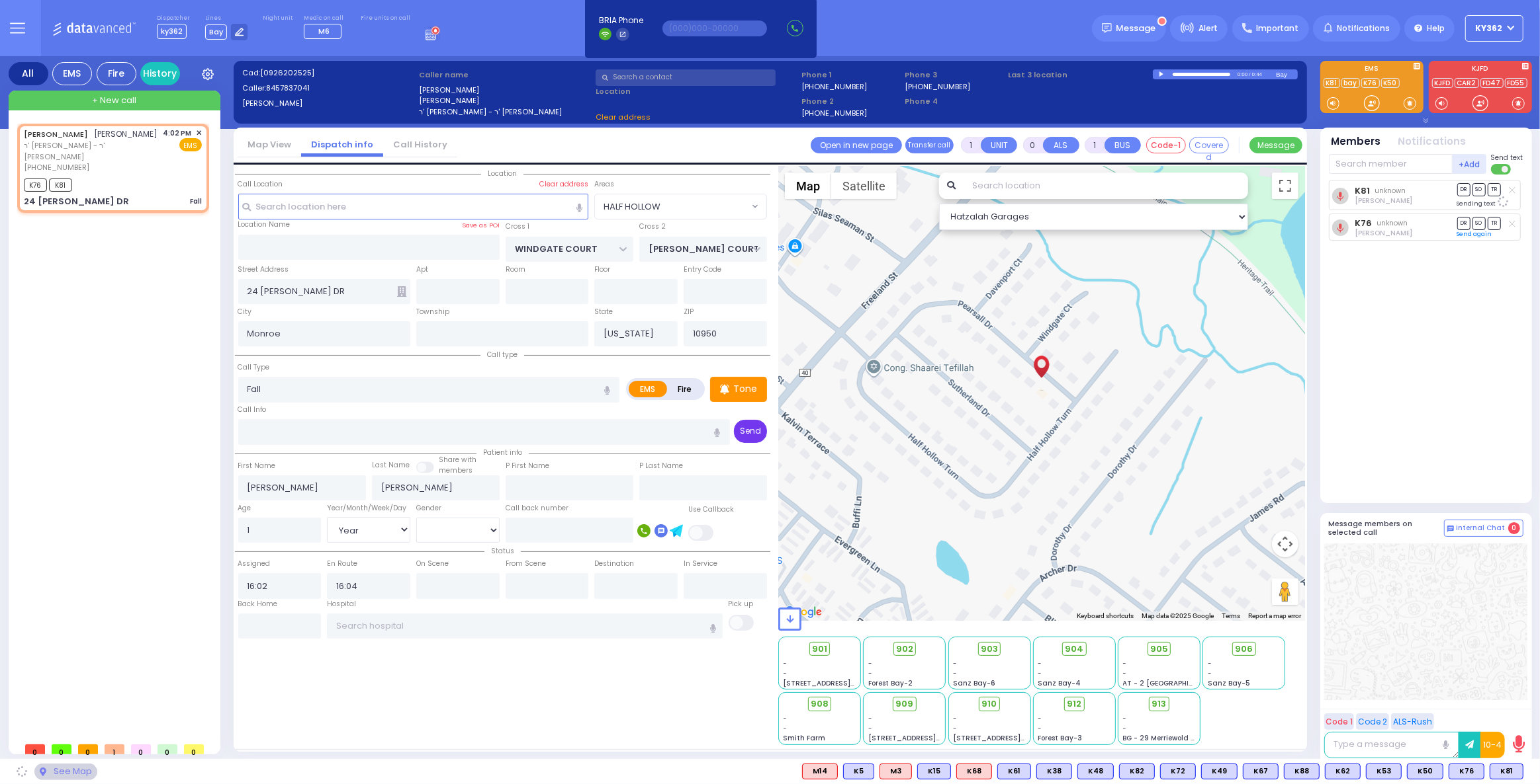
select select "HALF HOLLOW"
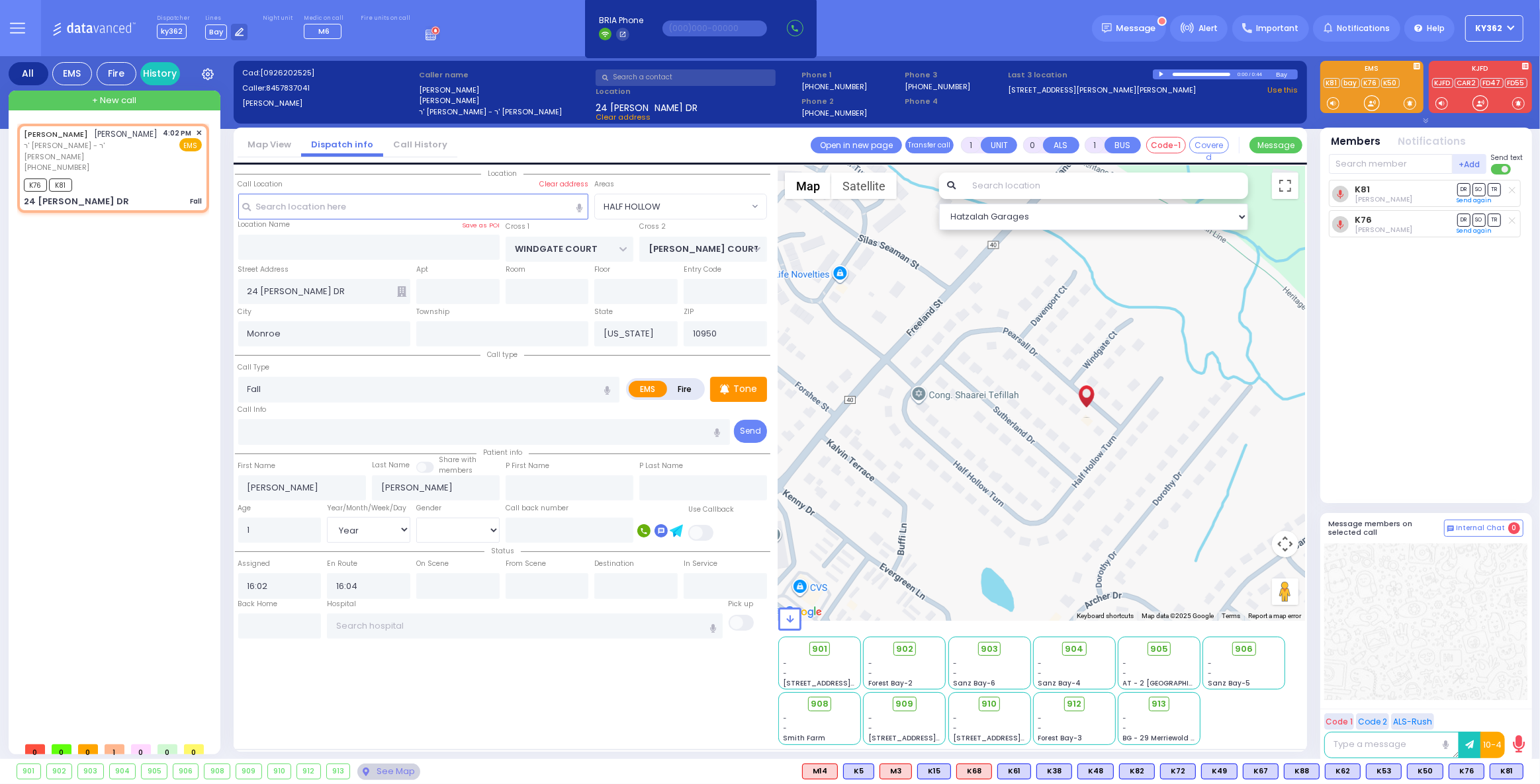
drag, startPoint x: 893, startPoint y: 302, endPoint x: 944, endPoint y: 324, distance: 55.5
click at [944, 324] on div "594 Calculate distance 595 Calculate distance 596 Calculate distance 901 Calcul…" at bounding box center [1042, 392] width 527 height 455
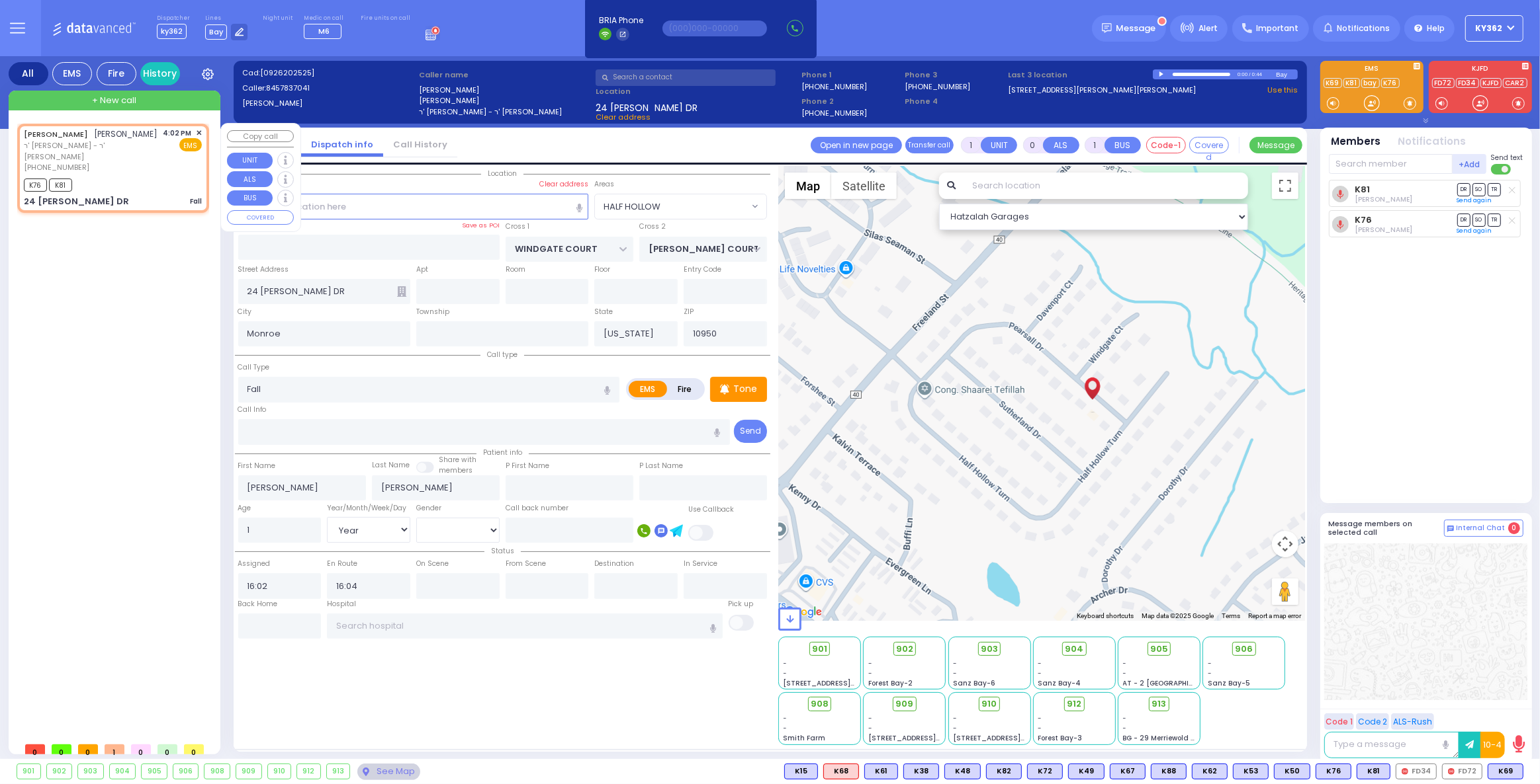
click at [148, 176] on div "K76 K81" at bounding box center [112, 183] width 178 height 17
select select
radio input "true"
select select "Year"
select select "[DEMOGRAPHIC_DATA]"
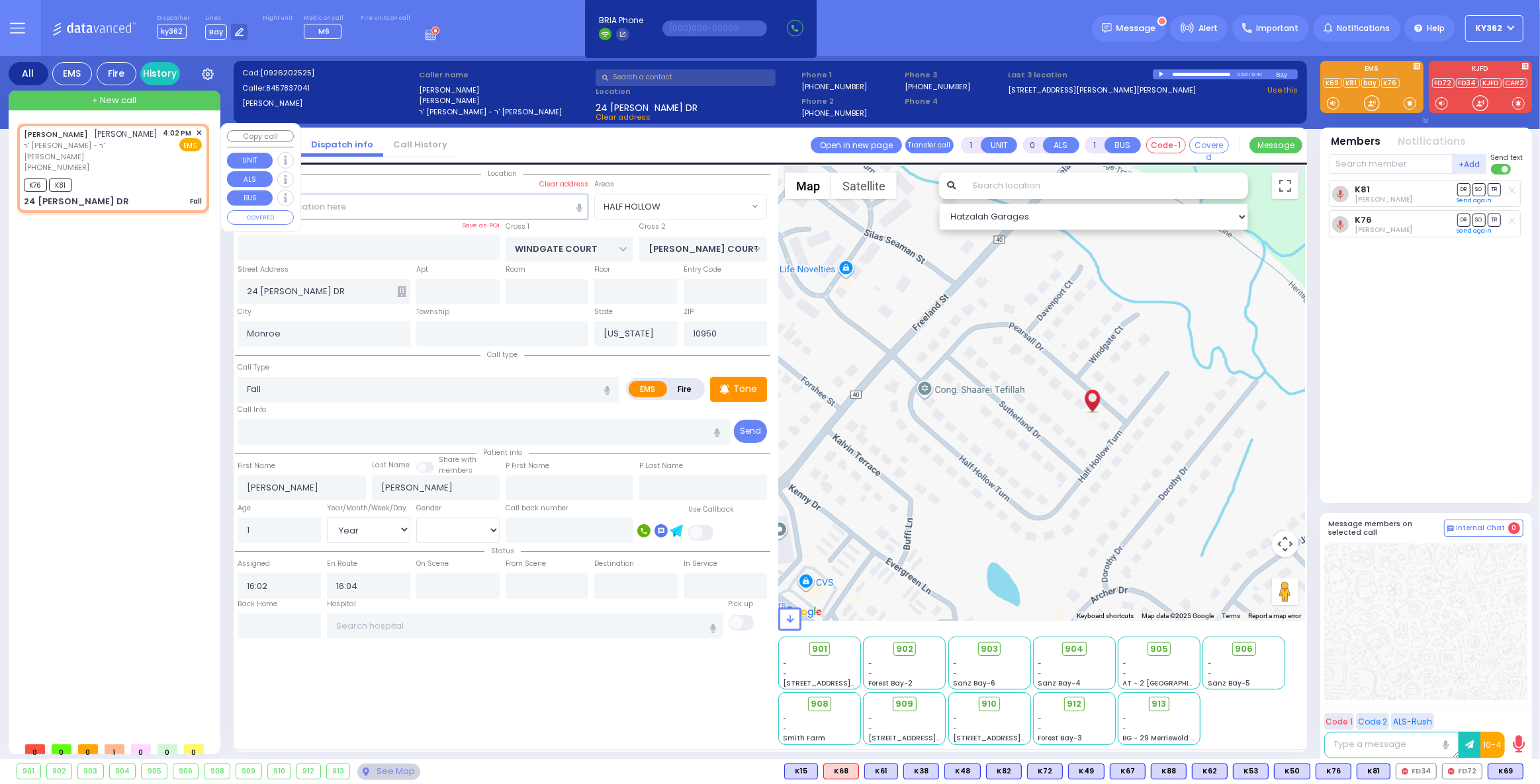
select select "HALF HOLLOW"
select select "Hatzalah Garages"
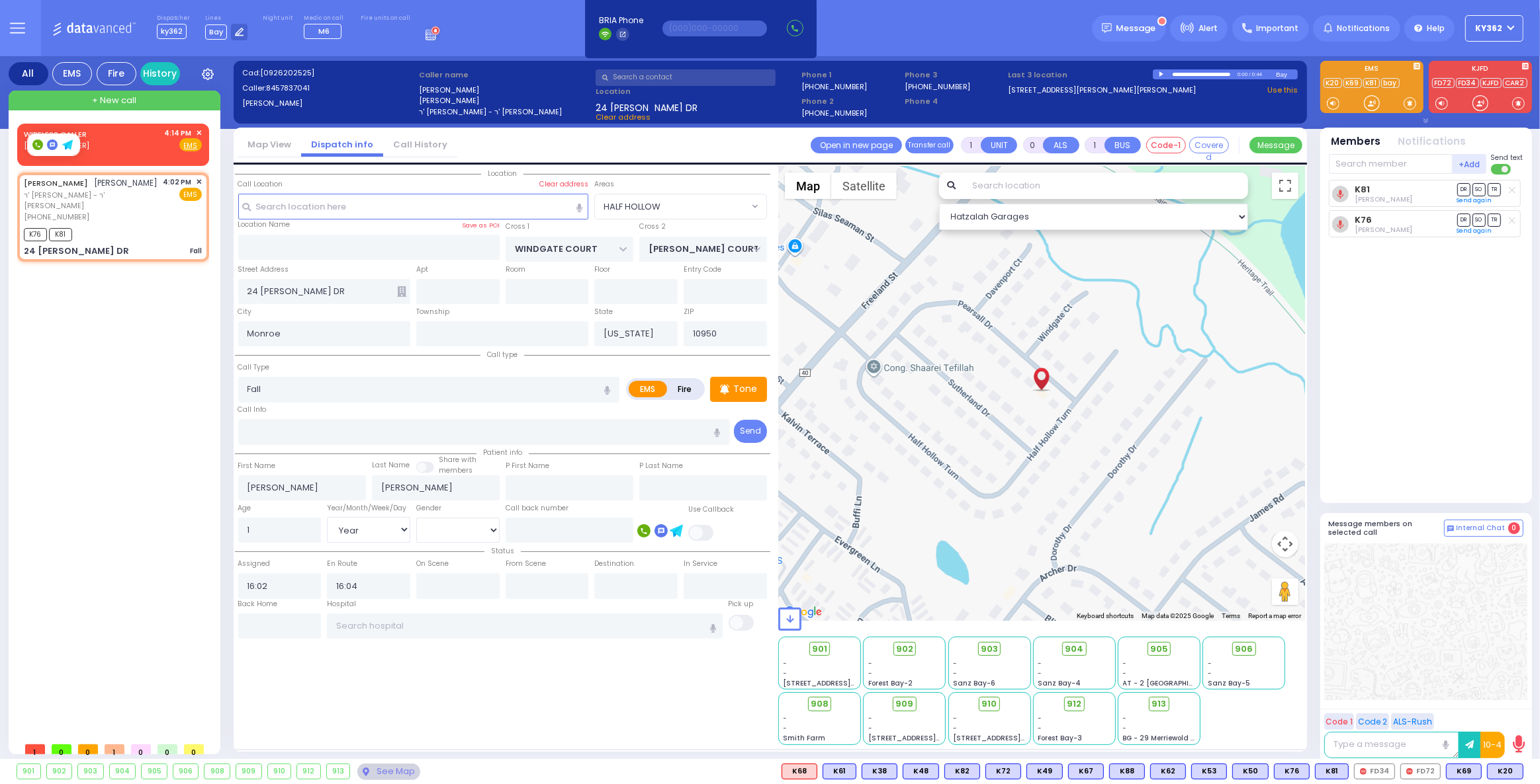
click at [38, 143] on rect at bounding box center [37, 145] width 11 height 11
type input "8456085385"
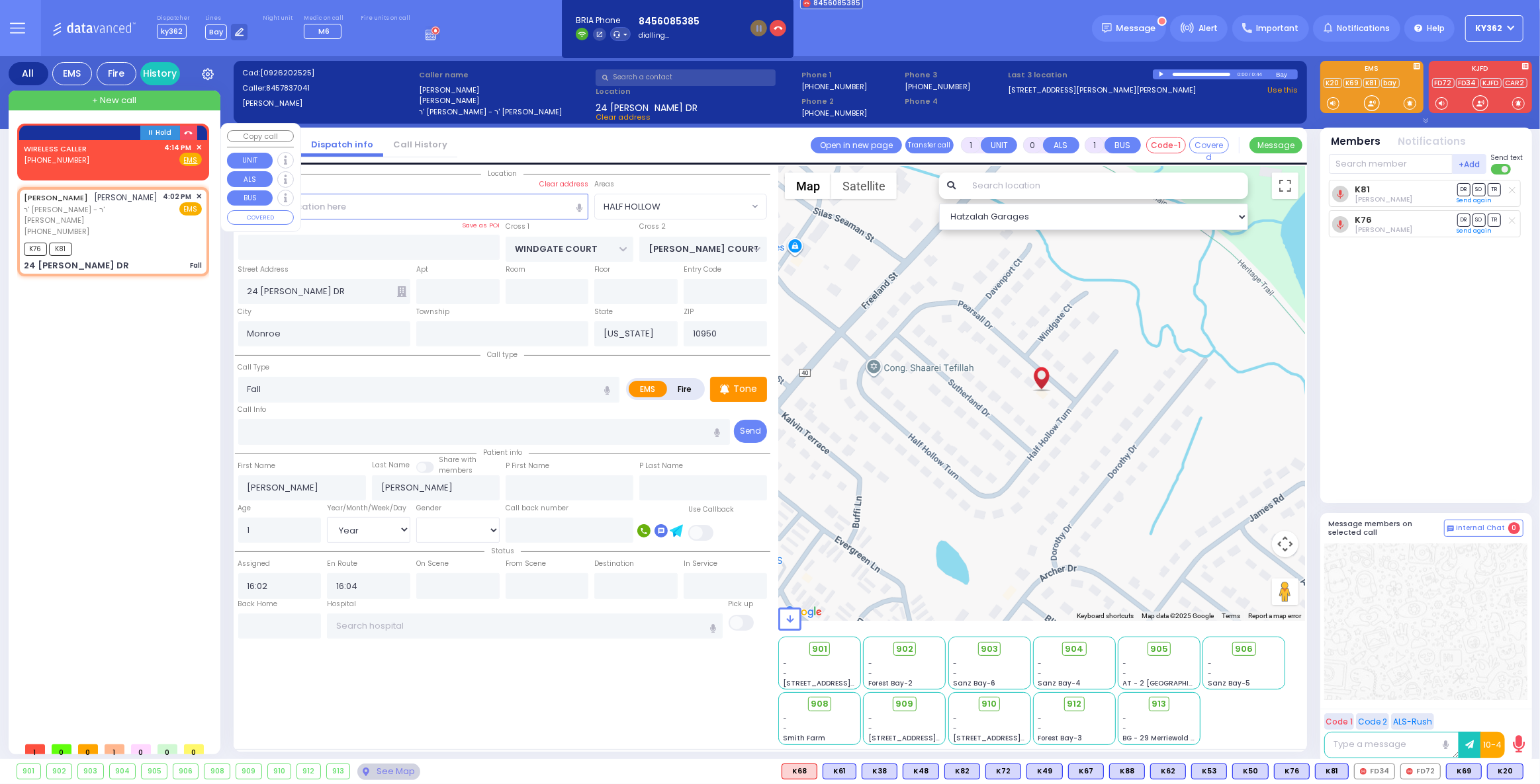
click at [127, 158] on div "WIRELESS CALLER [PHONE_NUMBER] 4:14 PM ✕ Fire EMS" at bounding box center [112, 154] width 178 height 25
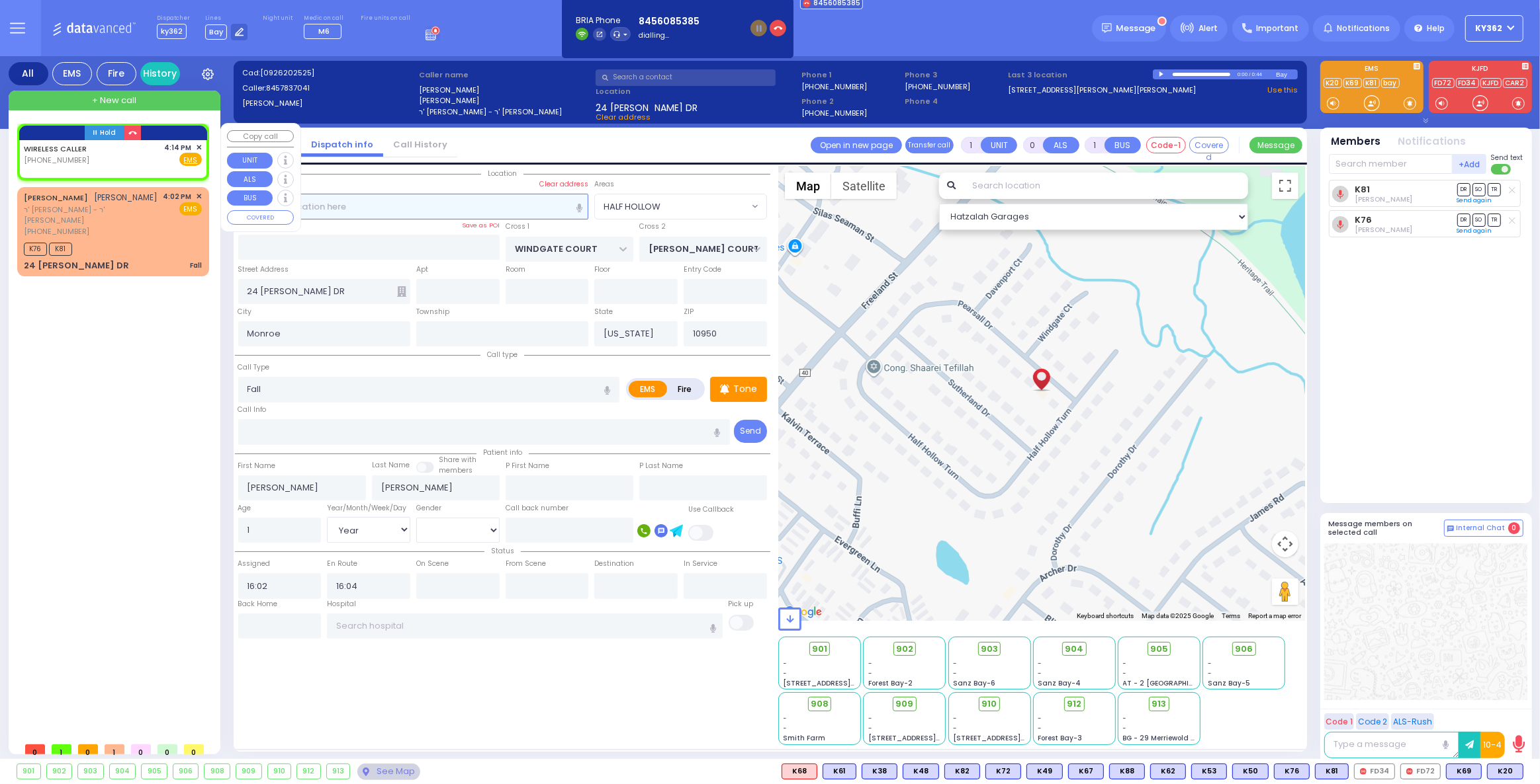
type input "2"
type input "1"
select select
radio input "true"
select select
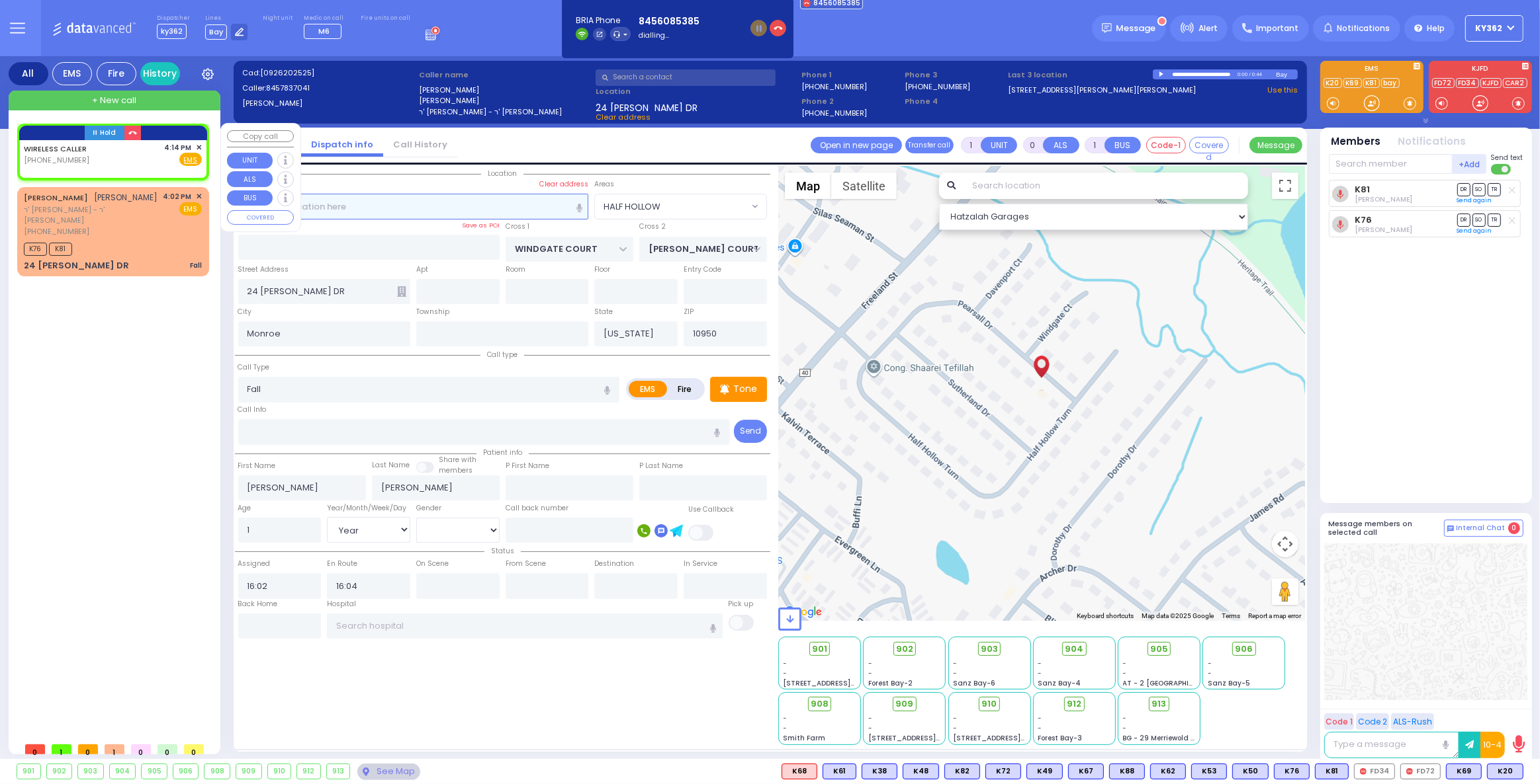
select select
type input "16:14"
select select "Hatzalah Garages"
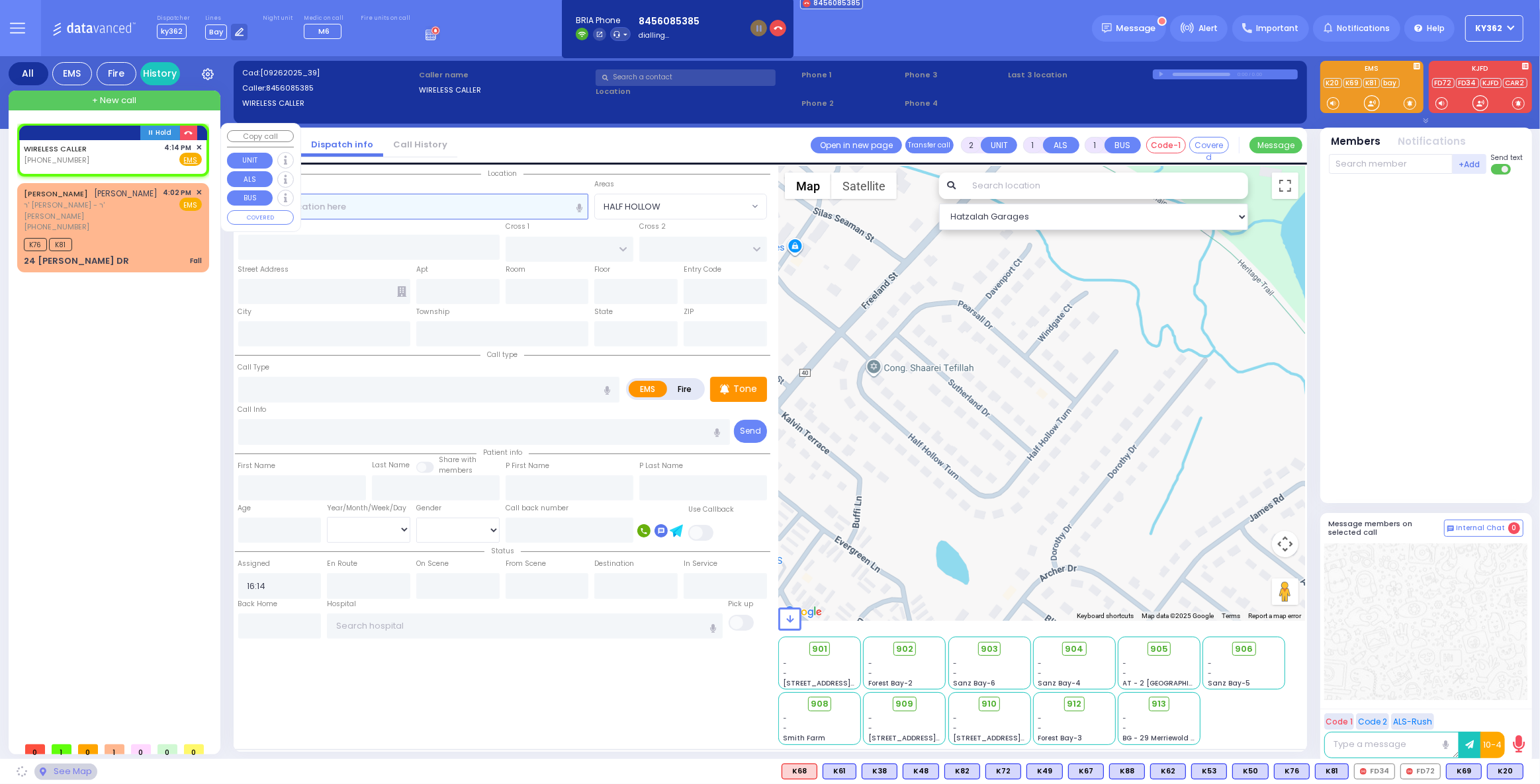
select select
radio input "true"
select select
select select "Hatzalah Garages"
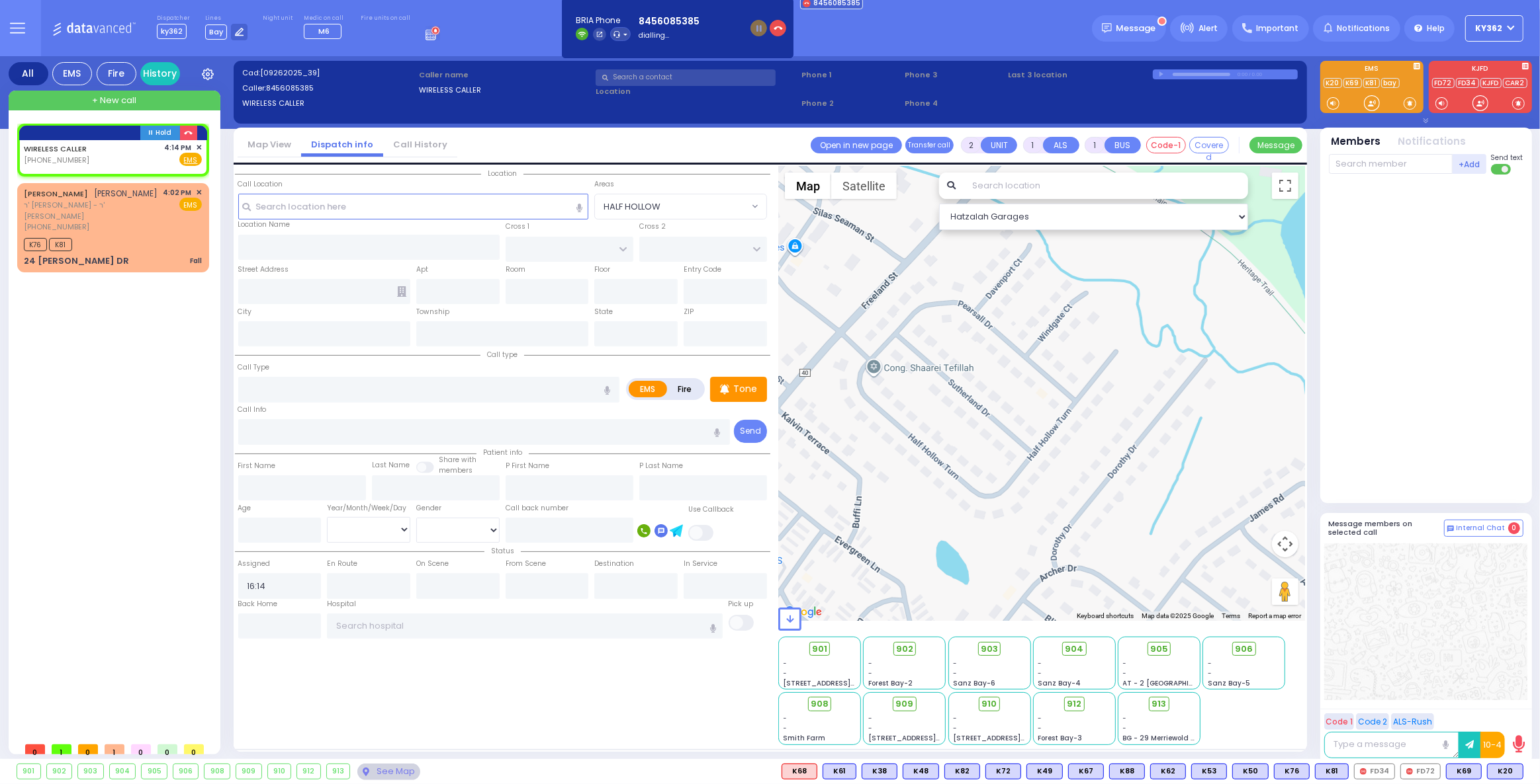
click at [411, 147] on link "Call History" at bounding box center [419, 144] width 74 height 13
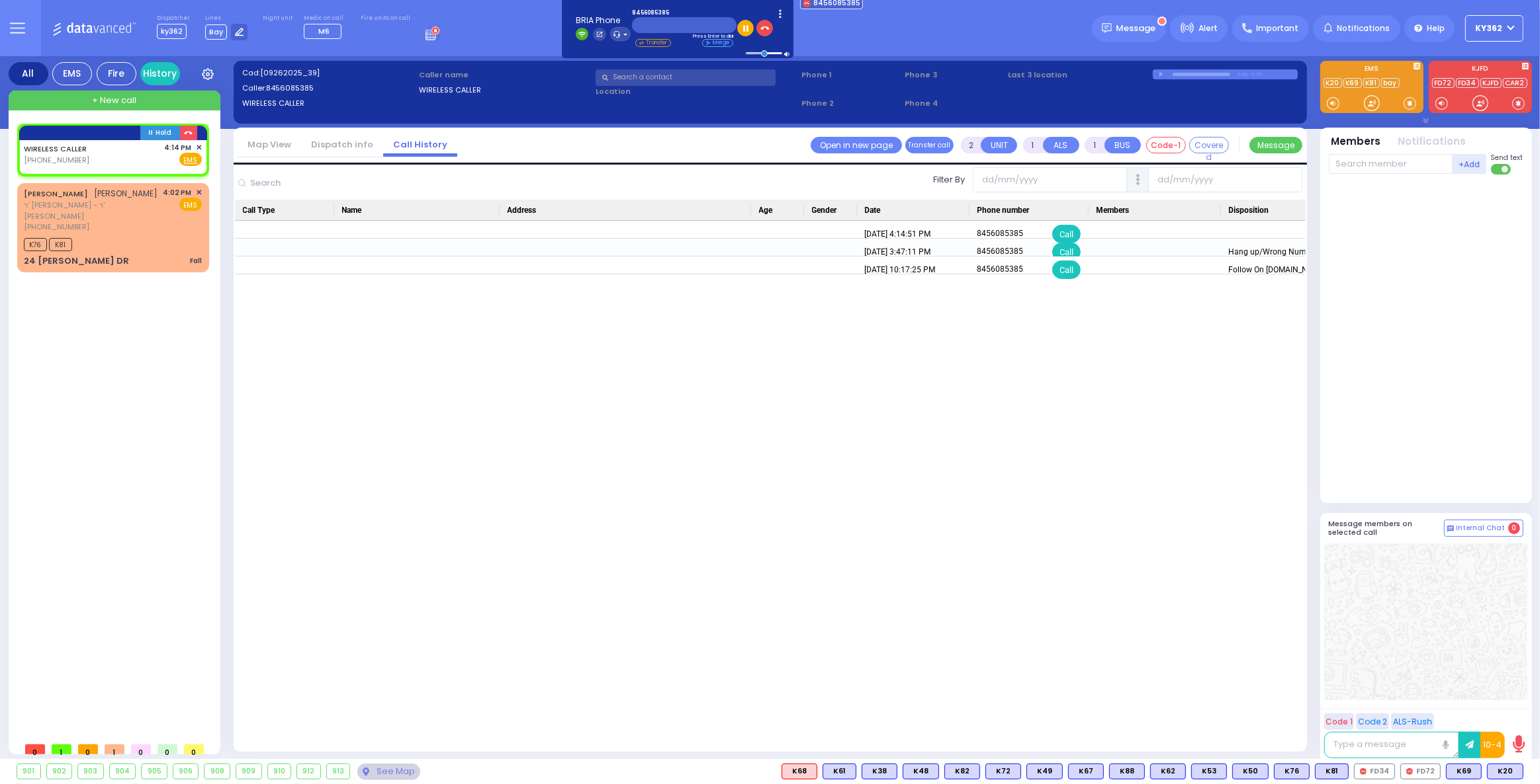
click at [330, 146] on link "Dispatch info" at bounding box center [341, 144] width 82 height 13
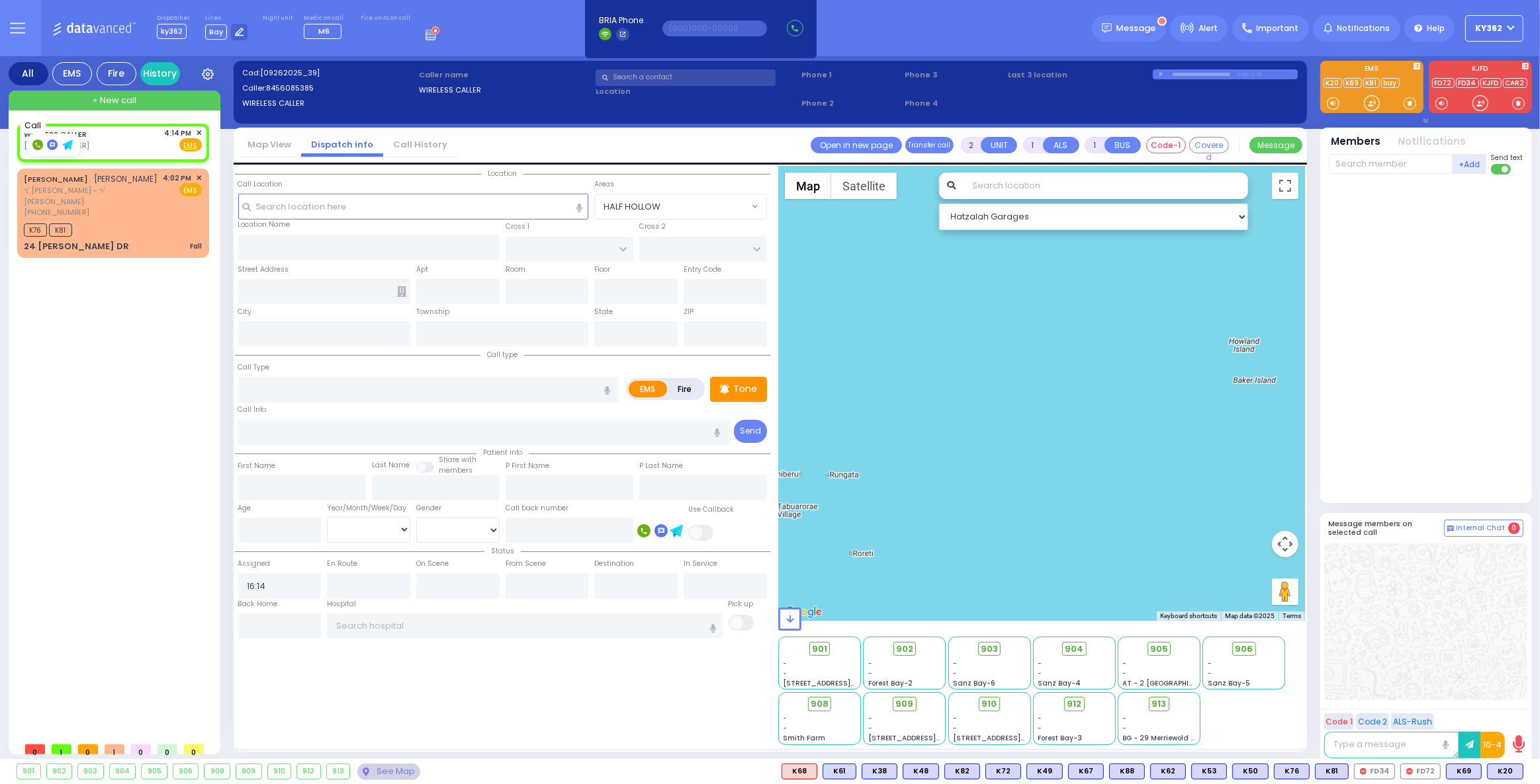
click at [38, 142] on rect at bounding box center [37, 145] width 11 height 11
type input "8456085385"
click at [198, 131] on span "✕" at bounding box center [199, 132] width 6 height 11
click at [197, 130] on span "✕" at bounding box center [199, 132] width 6 height 11
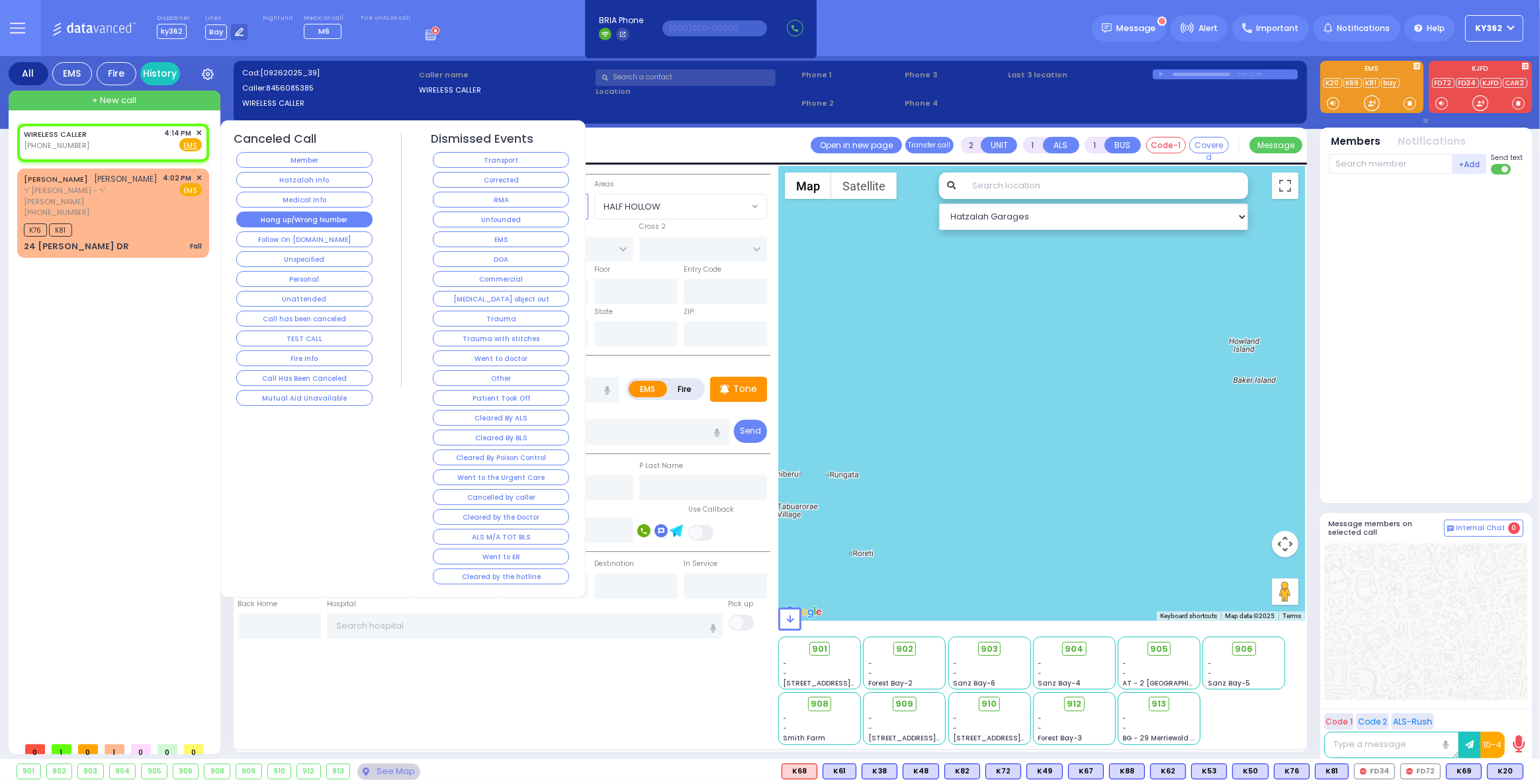
click at [317, 215] on button "Hang up/Wrong Number" at bounding box center [304, 220] width 136 height 16
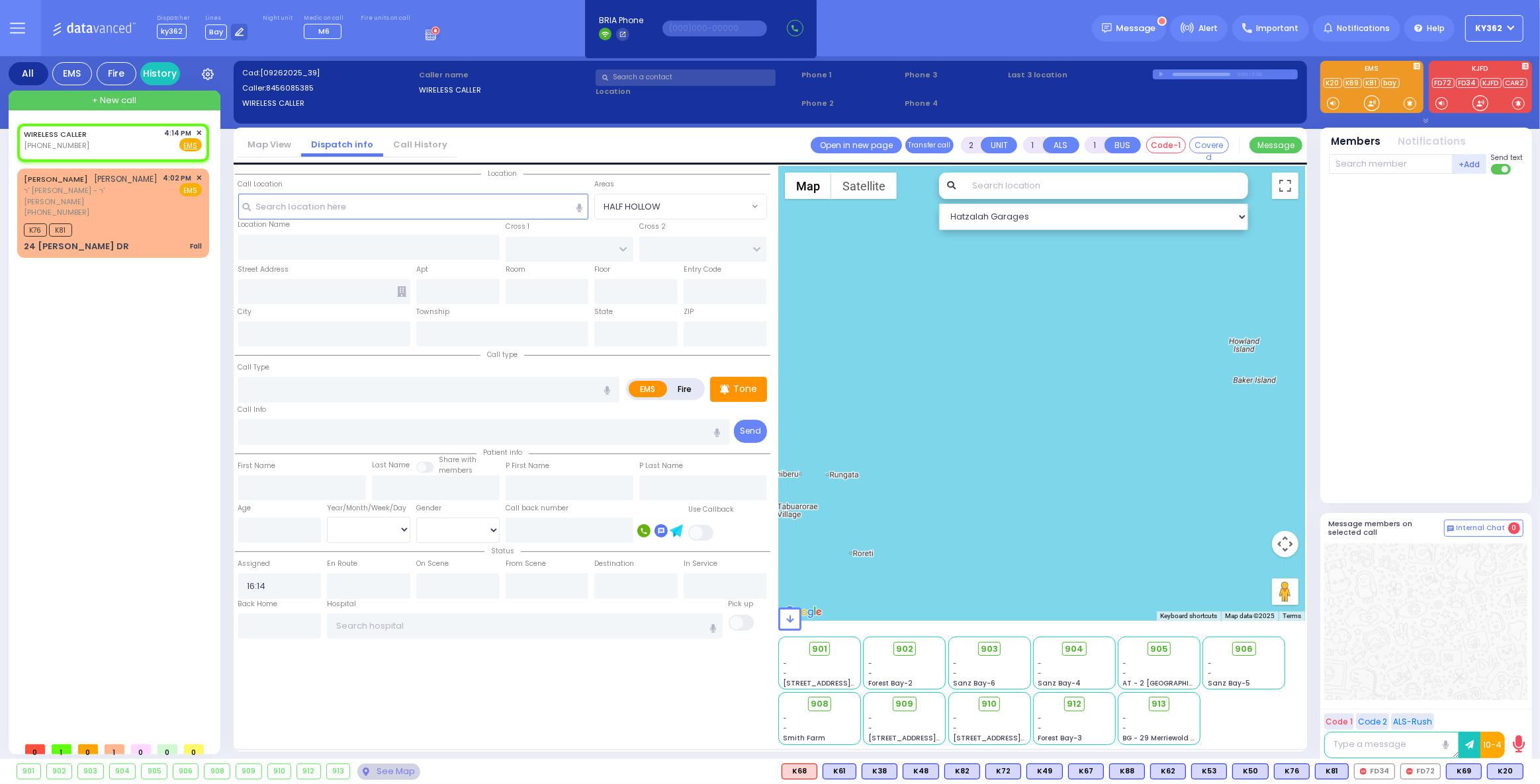
select select
radio input "true"
select select
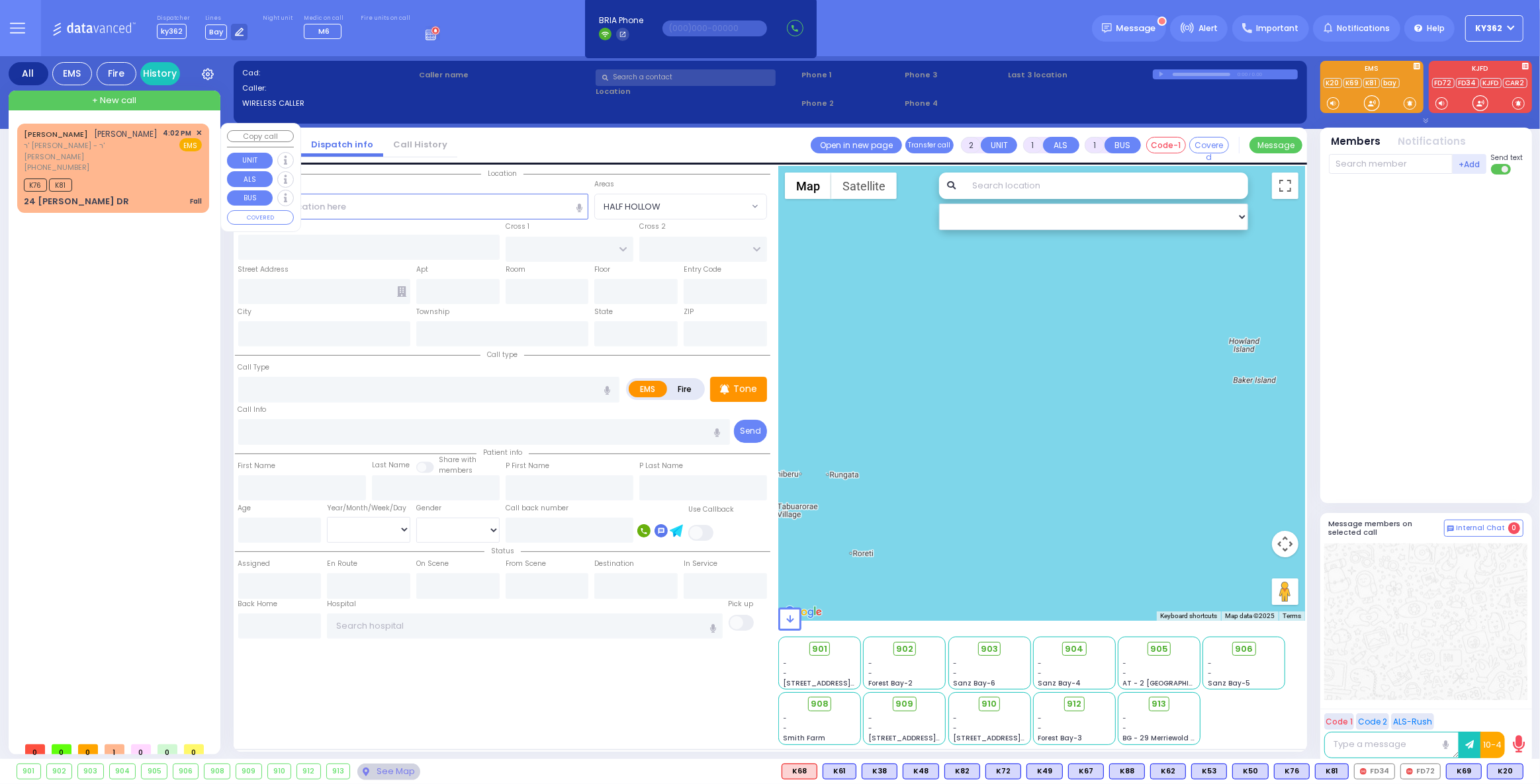
click at [146, 176] on div "K76 K81" at bounding box center [112, 183] width 178 height 17
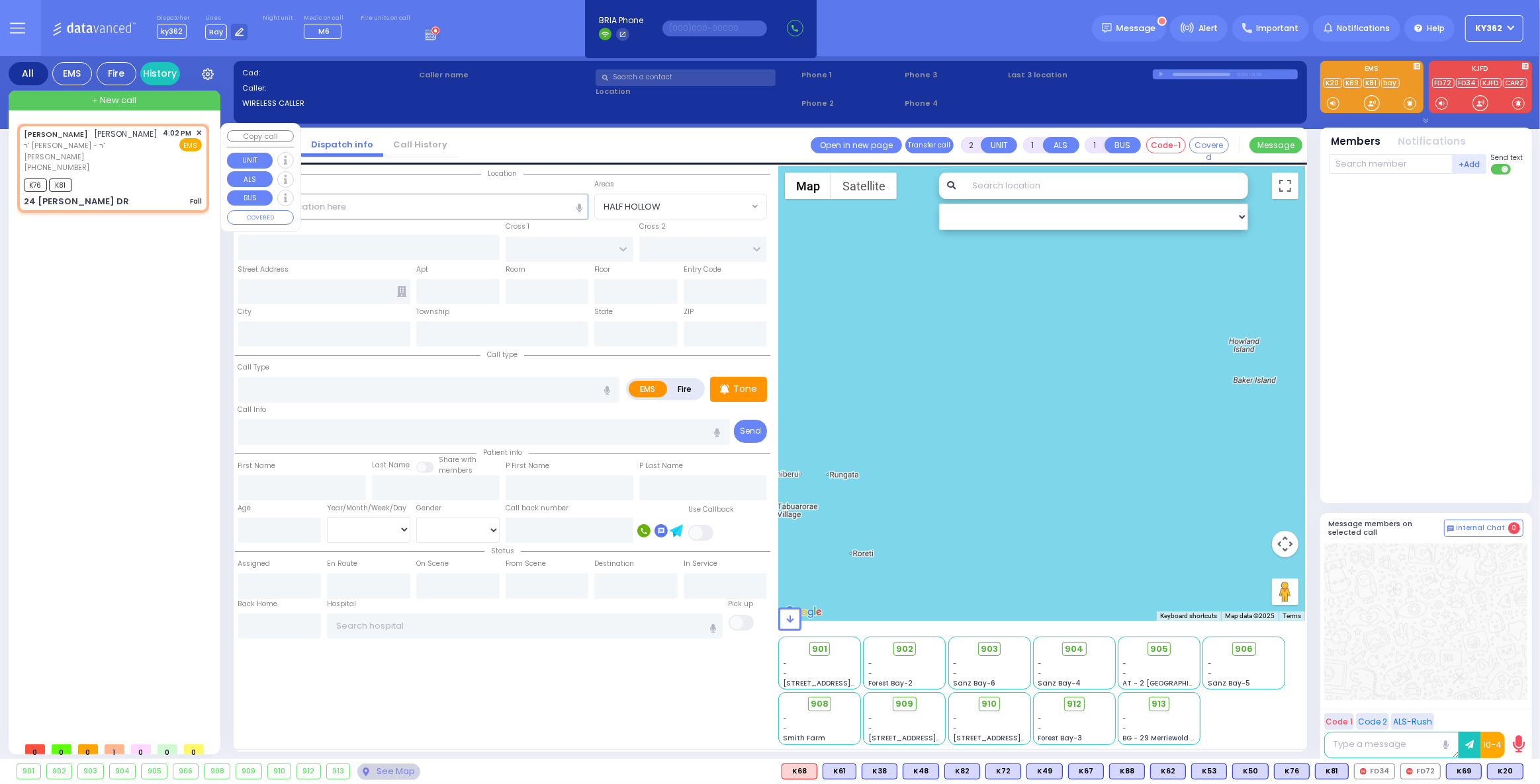
type input "1"
type input "0"
select select
type input "Fall"
radio input "true"
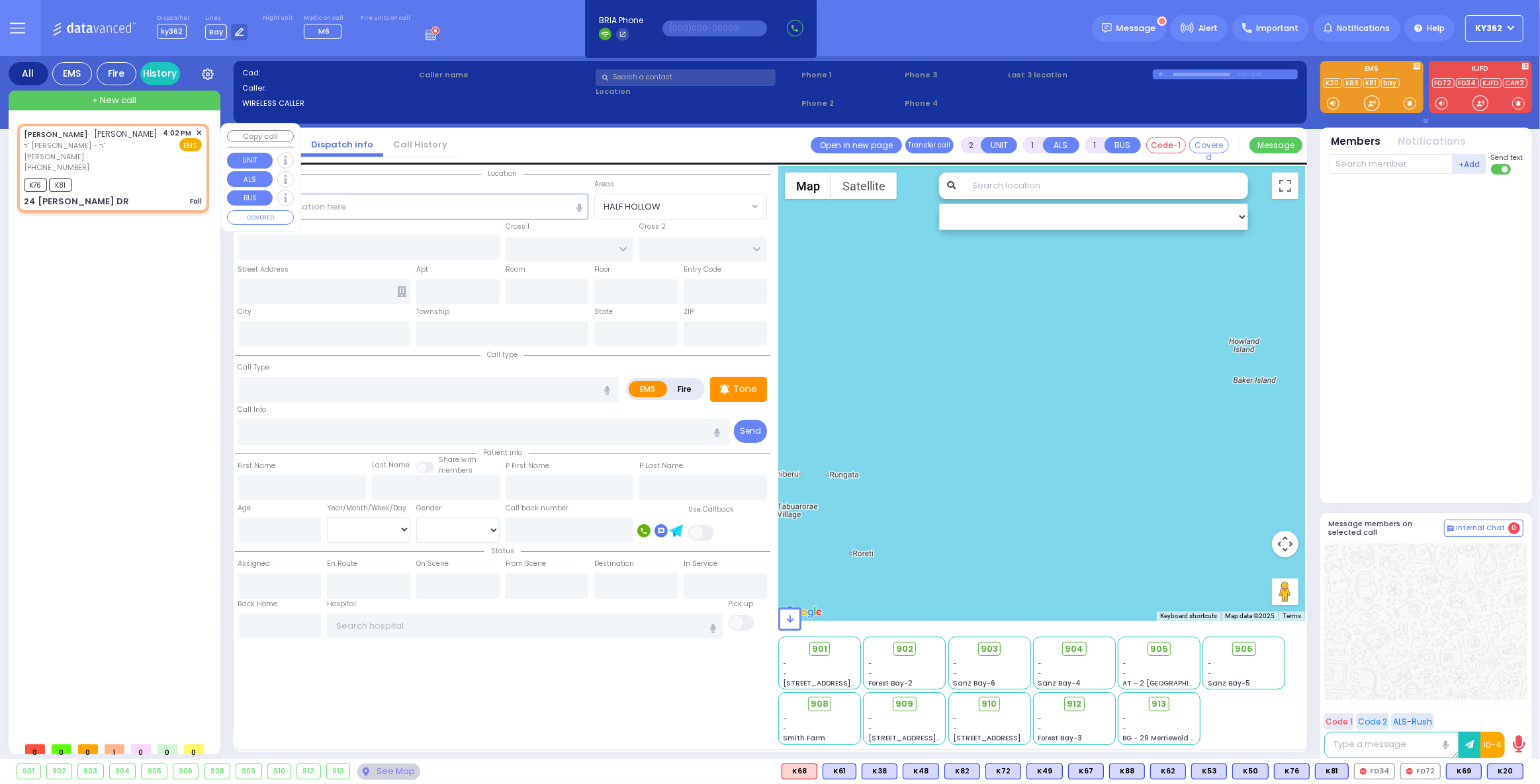
type input "[PERSON_NAME]"
type input "1"
select select "Year"
select select "[DEMOGRAPHIC_DATA]"
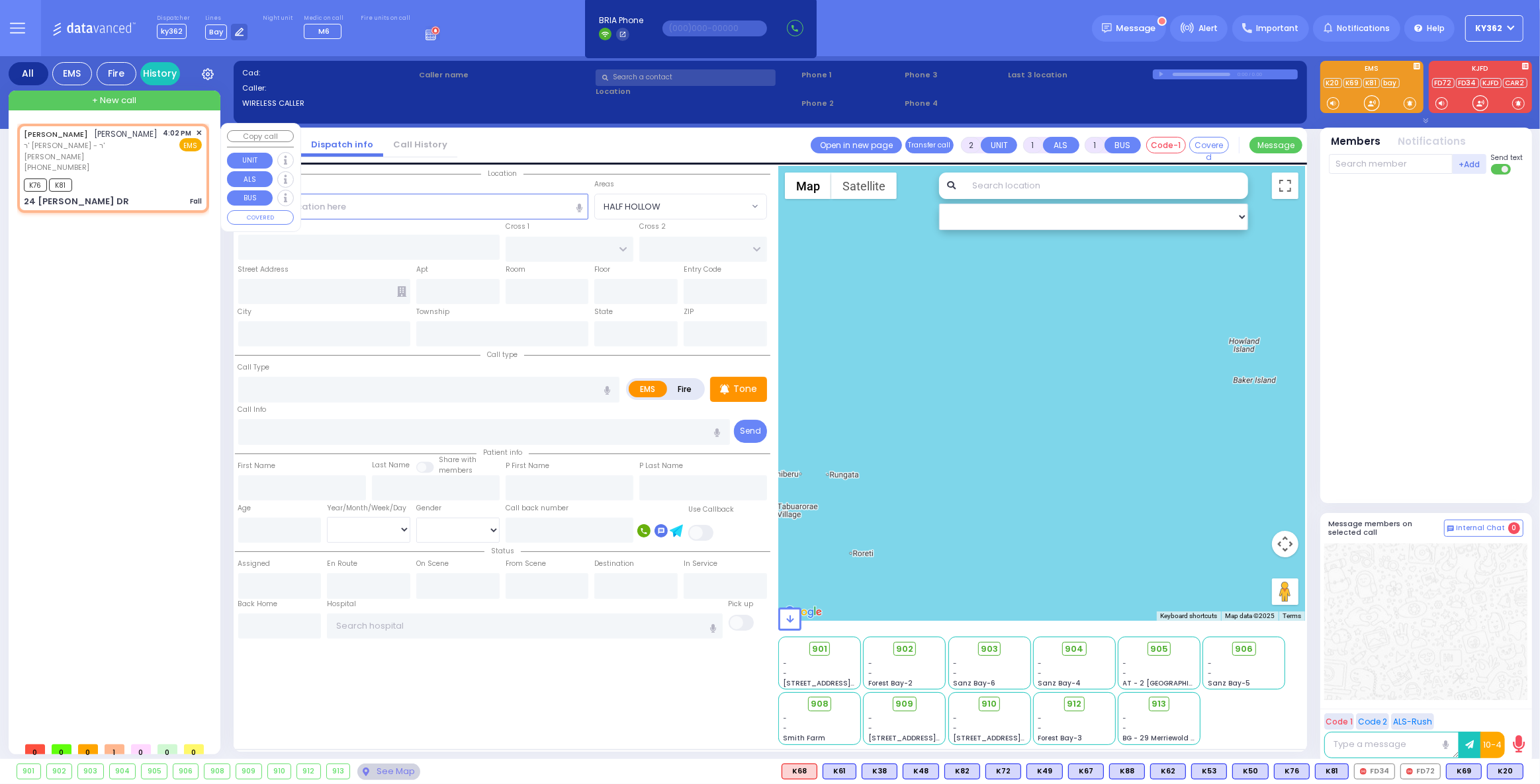
type input "16:02"
type input "16:04"
type input "WINDGATE COURT"
type input "[PERSON_NAME] COURT"
type input "24 [PERSON_NAME] DR"
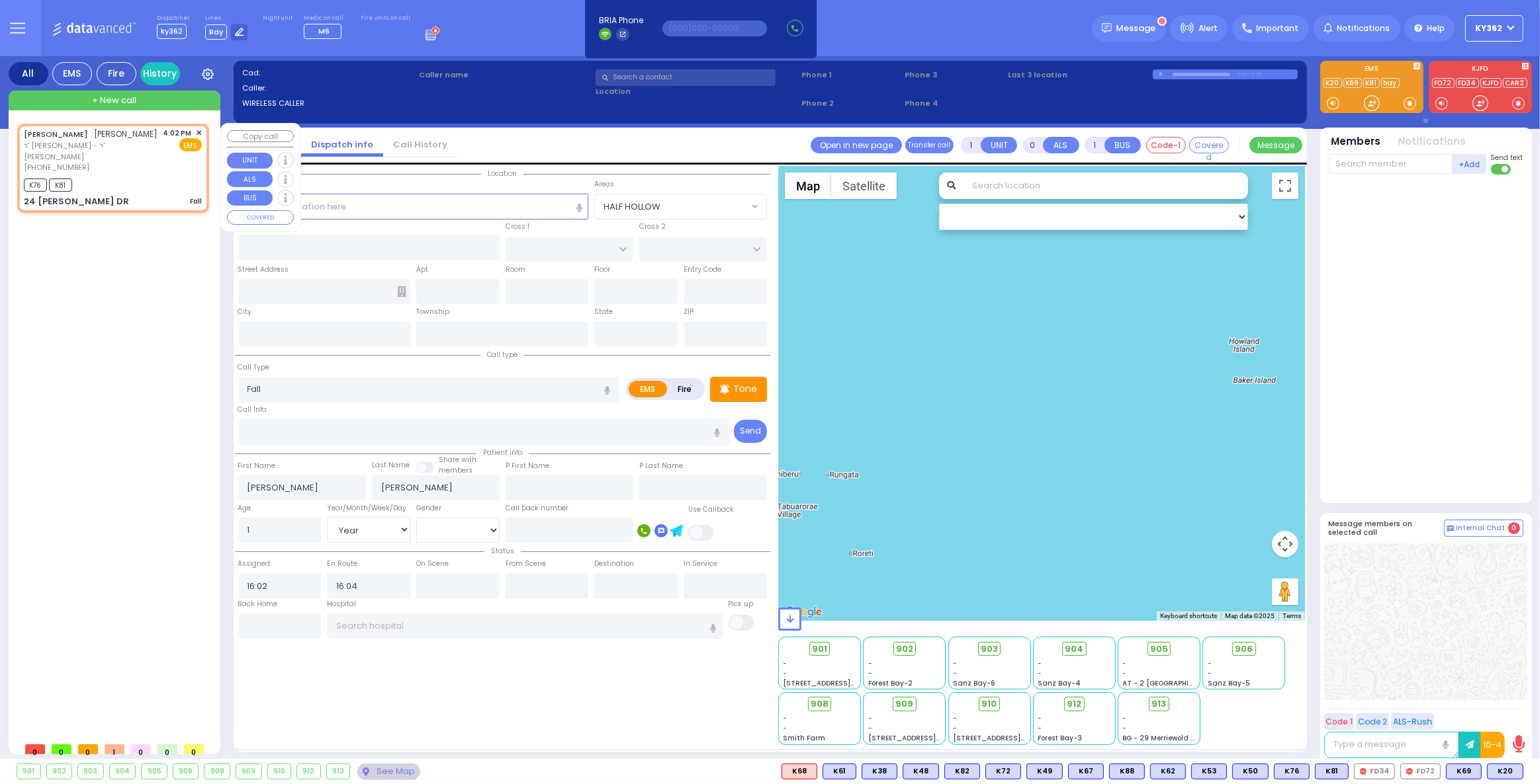
type input "Monroe"
type input "[US_STATE]"
type input "10950"
select select "HALF HOLLOW"
select select "Hatzalah Garages"
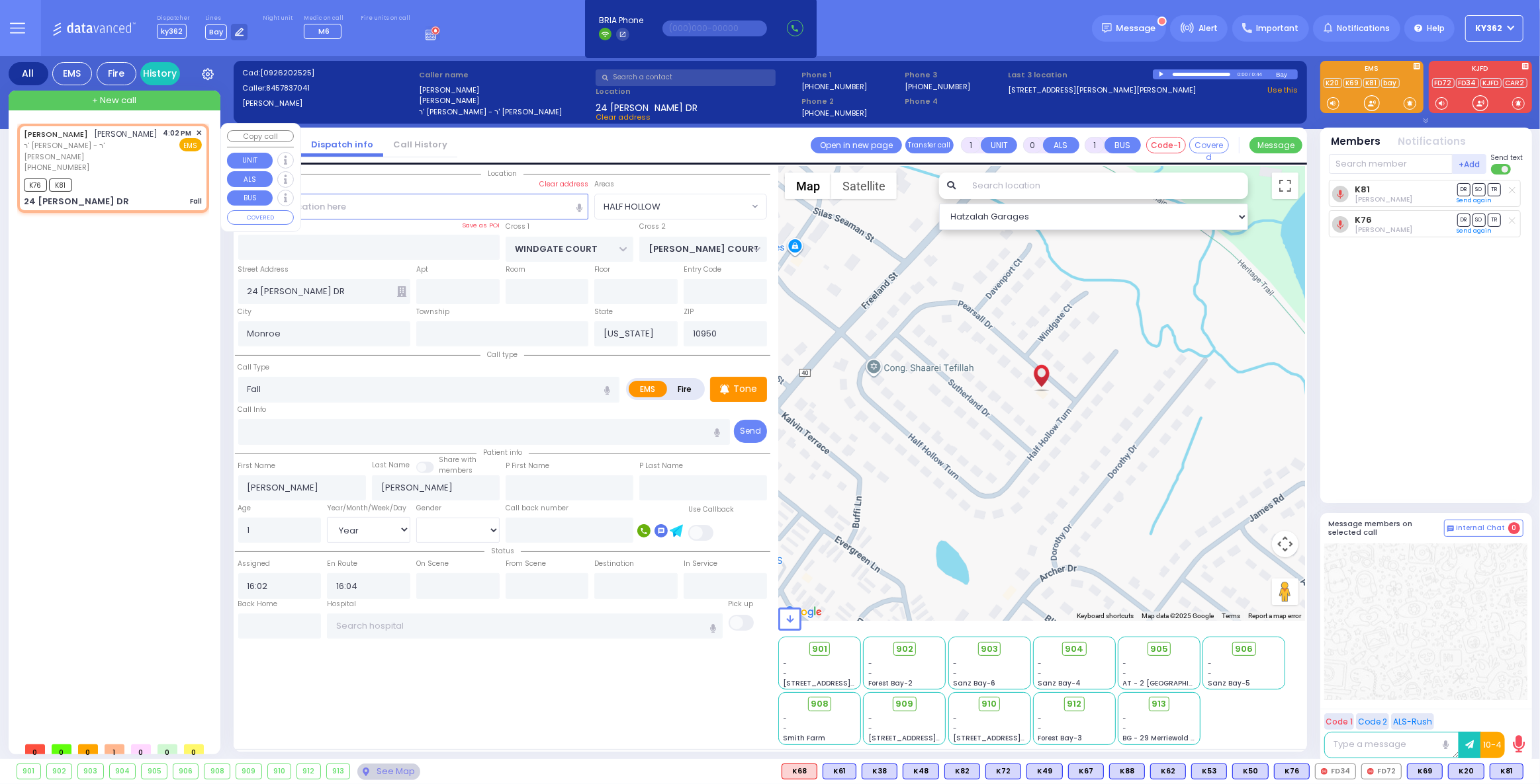
click at [201, 134] on span "✕" at bounding box center [199, 132] width 6 height 11
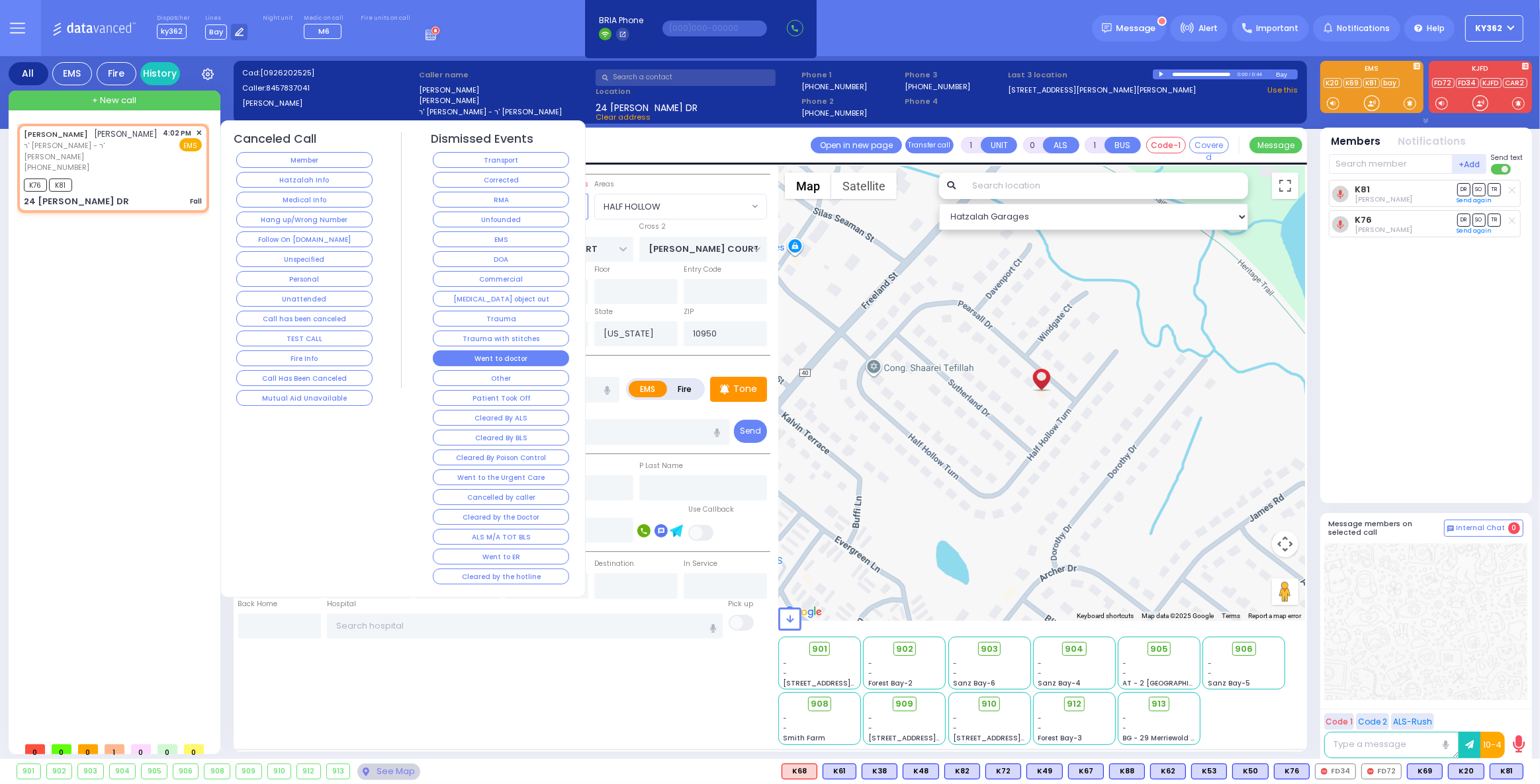
click at [516, 352] on button "Went to doctor" at bounding box center [501, 358] width 136 height 16
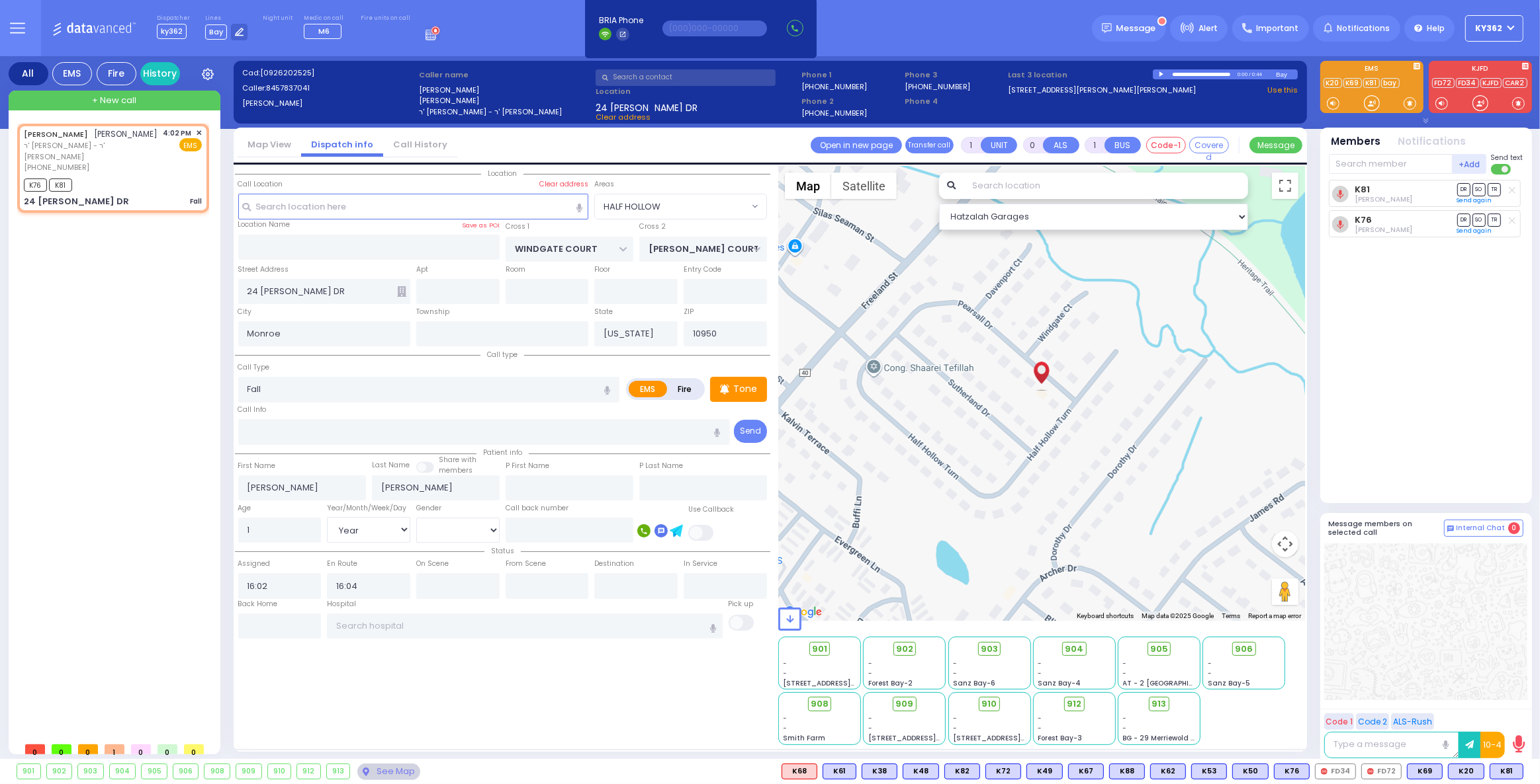
select select
radio input "true"
select select
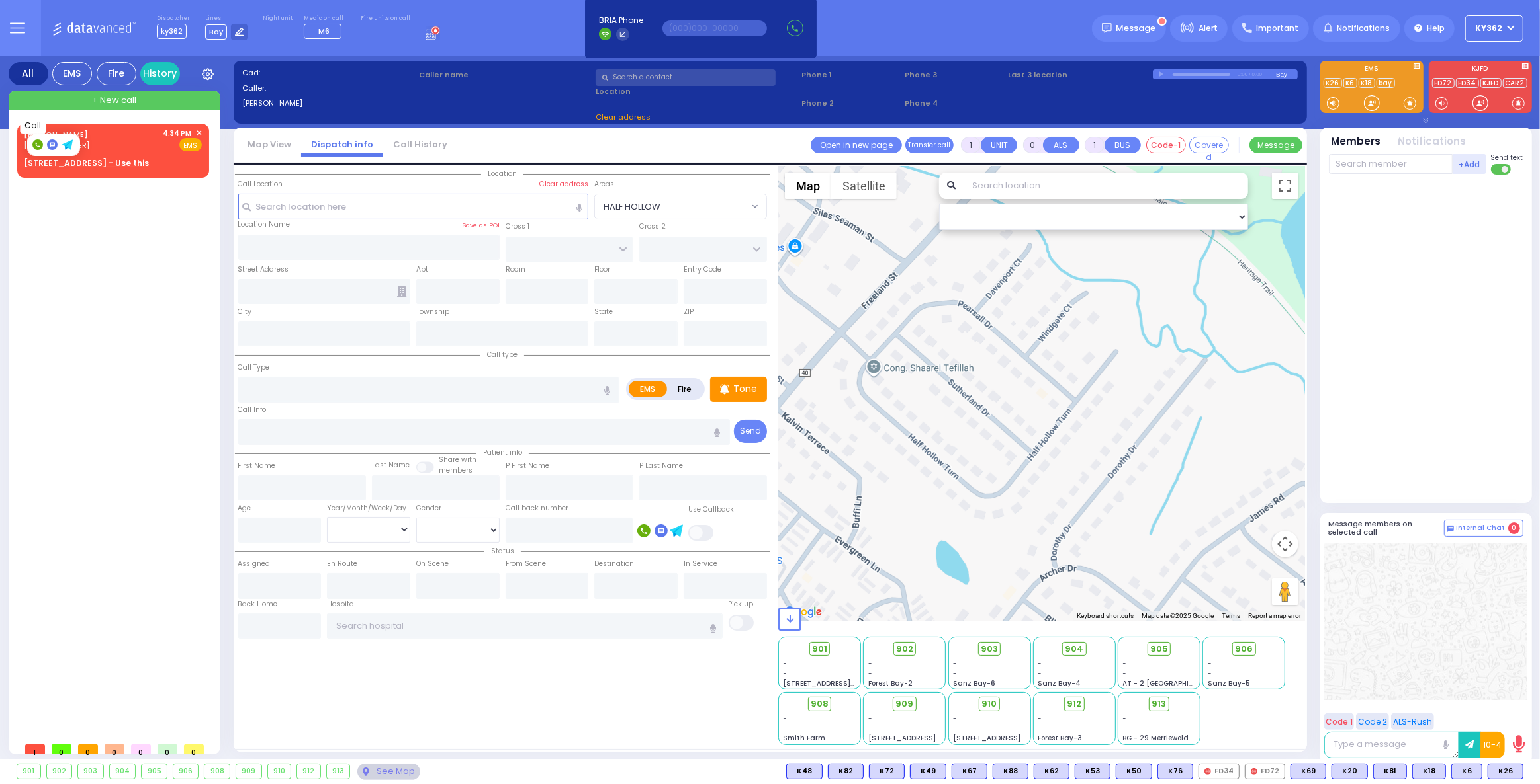
click at [34, 144] on rect at bounding box center [37, 145] width 11 height 11
type input "3474861528"
click at [198, 130] on span "✕" at bounding box center [199, 132] width 6 height 11
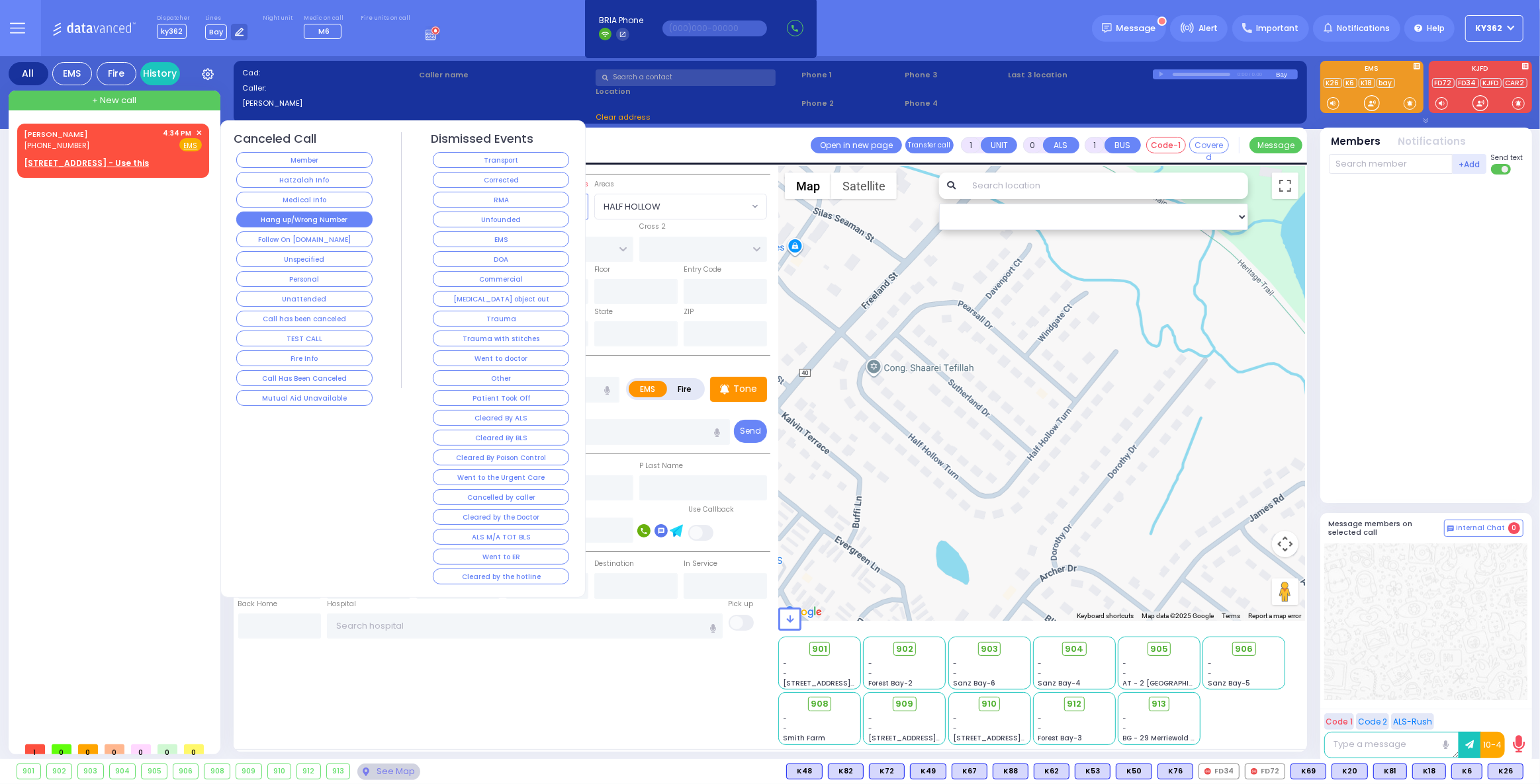
click at [321, 223] on button "Hang up/Wrong Number" at bounding box center [304, 220] width 136 height 16
